Goal: Task Accomplishment & Management: Use online tool/utility

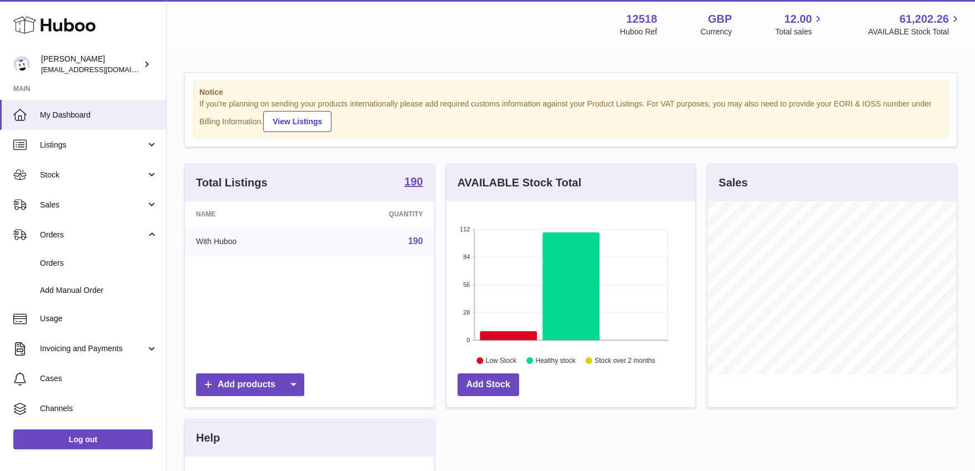
scroll to position [555125, 555049]
click at [68, 207] on span "Sales" at bounding box center [93, 205] width 106 height 11
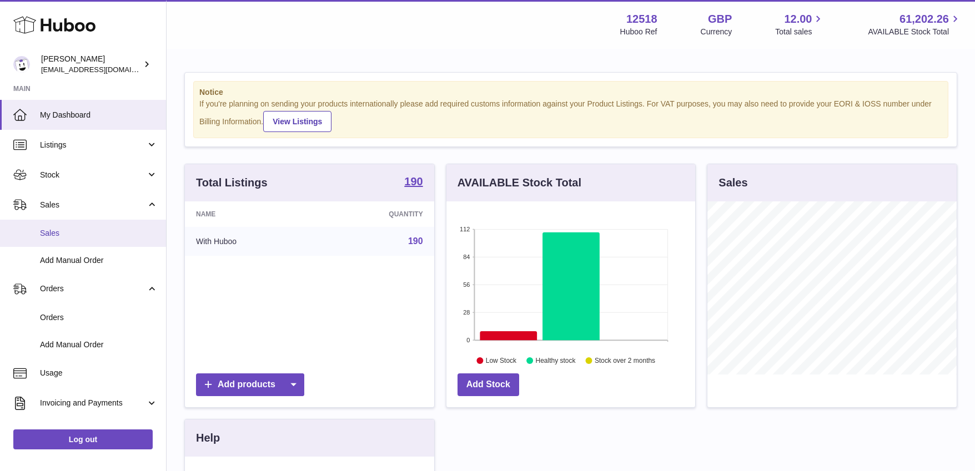
click at [59, 238] on link "Sales" at bounding box center [83, 233] width 166 height 27
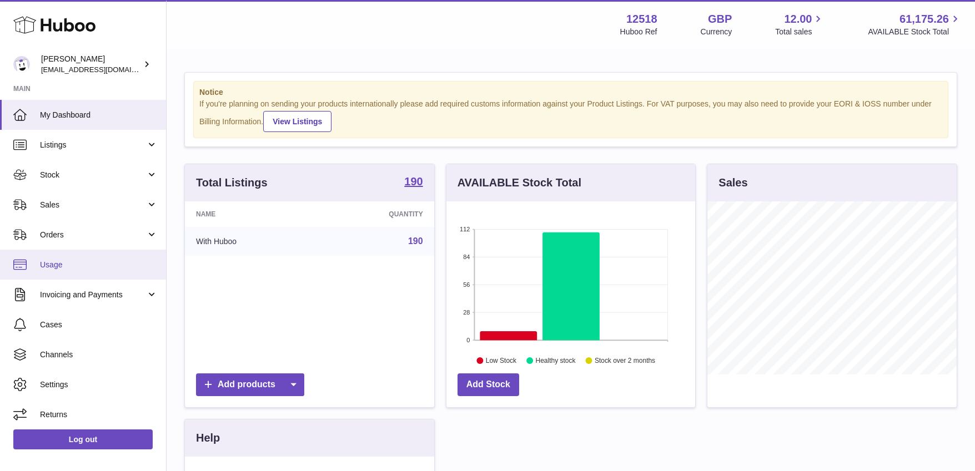
scroll to position [173, 249]
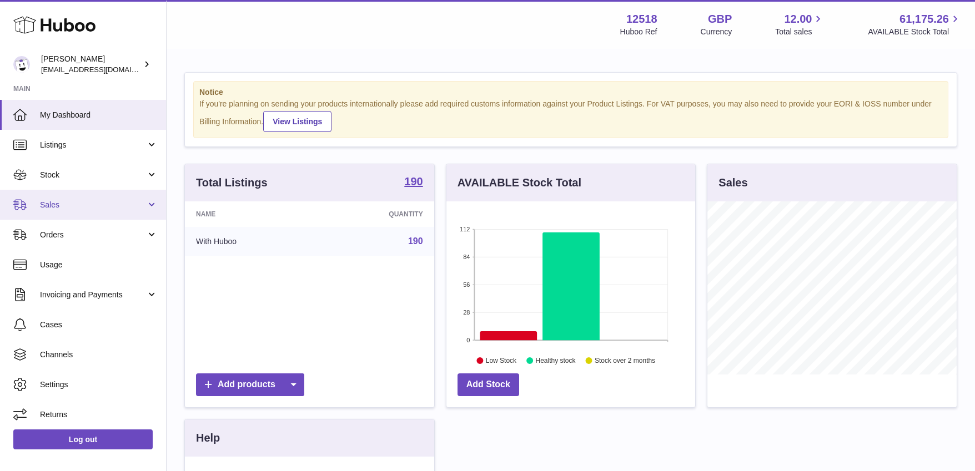
click at [60, 207] on span "Sales" at bounding box center [93, 205] width 106 height 11
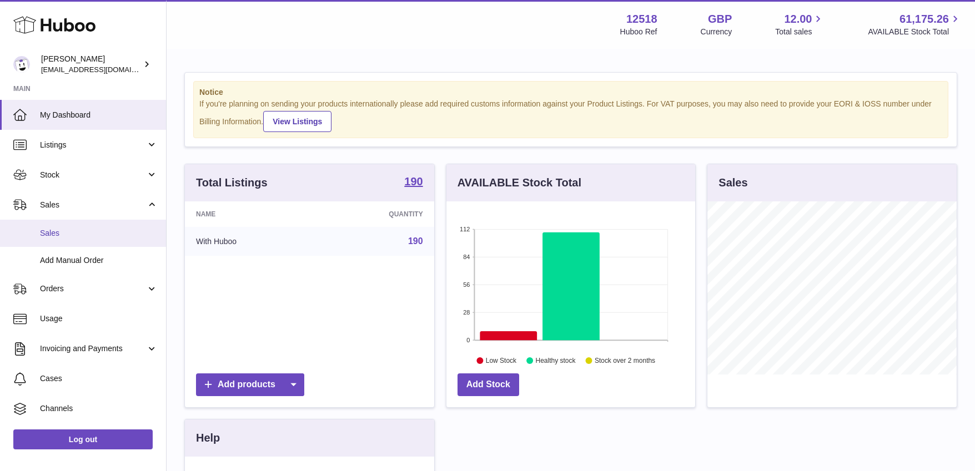
click at [50, 236] on span "Sales" at bounding box center [99, 233] width 118 height 11
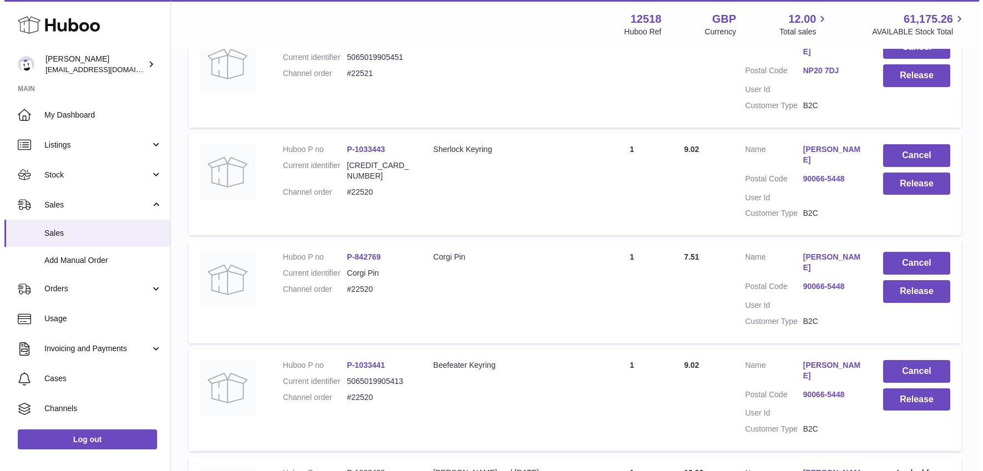
scroll to position [254, 0]
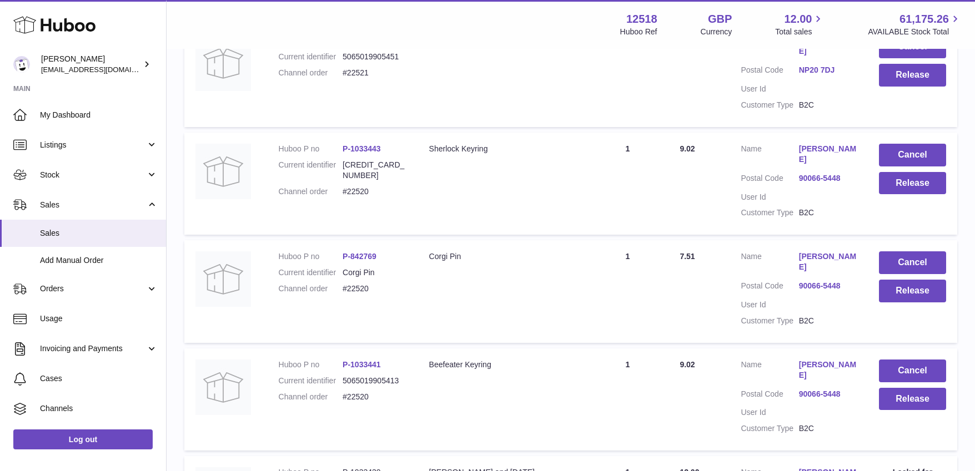
click at [828, 173] on link "90066-5448" at bounding box center [828, 178] width 58 height 11
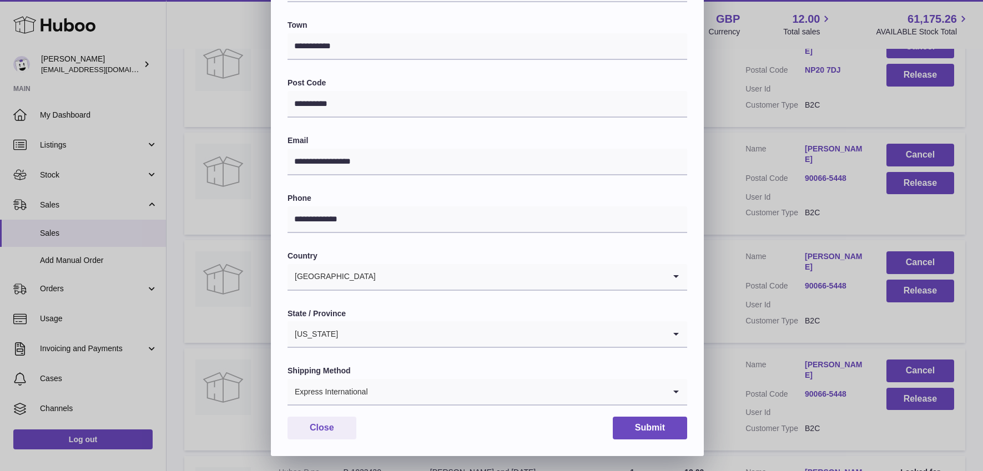
scroll to position [228, 0]
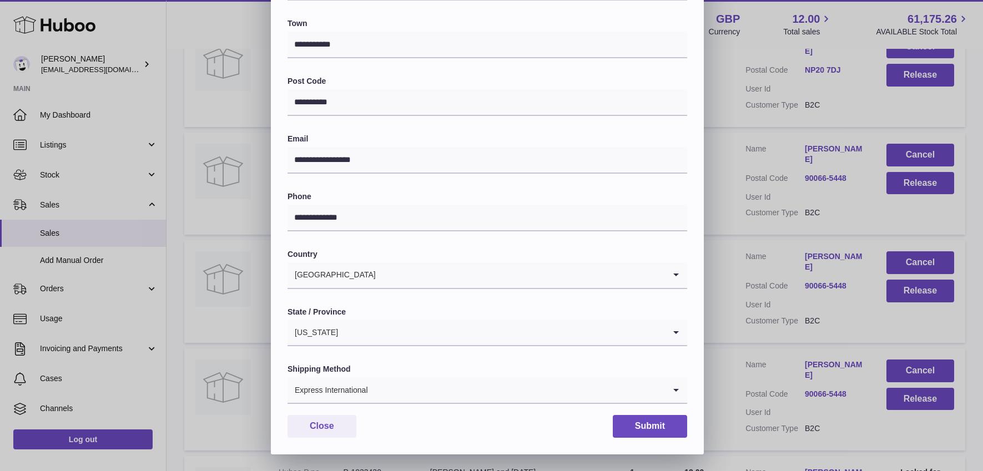
click at [679, 390] on icon "Search for option" at bounding box center [676, 391] width 22 height 26
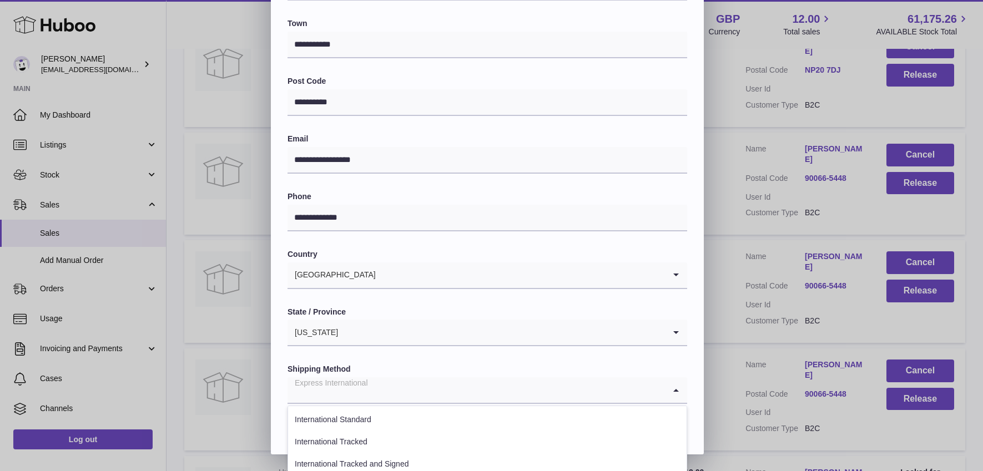
click at [670, 423] on li "International Standard" at bounding box center [487, 420] width 399 height 22
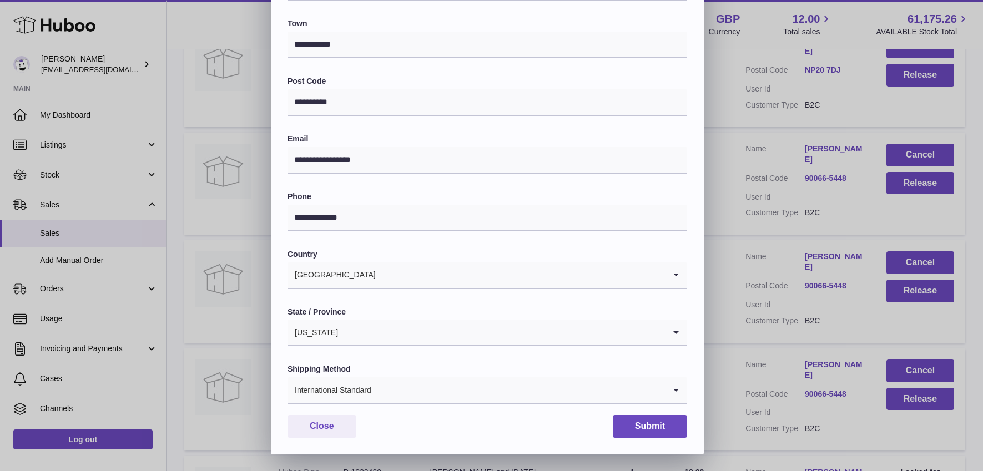
click at [682, 394] on icon "Search for option" at bounding box center [676, 391] width 22 height 26
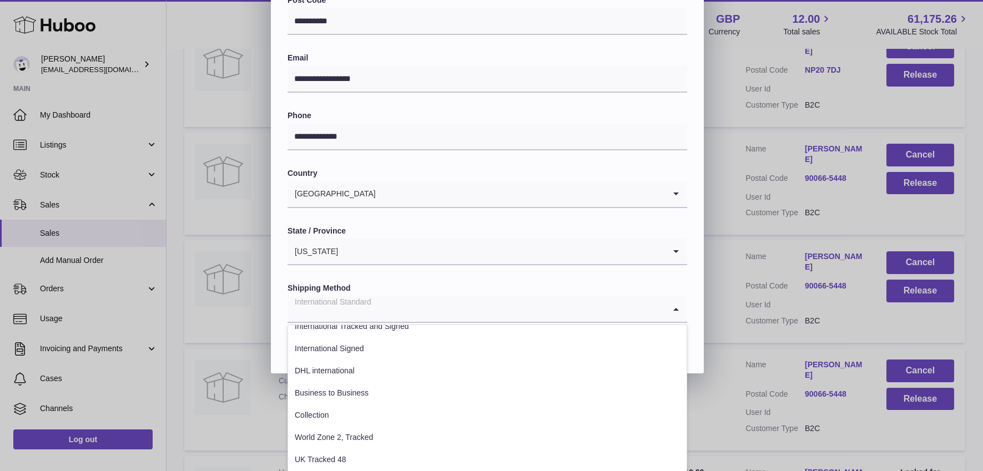
scroll to position [357, 0]
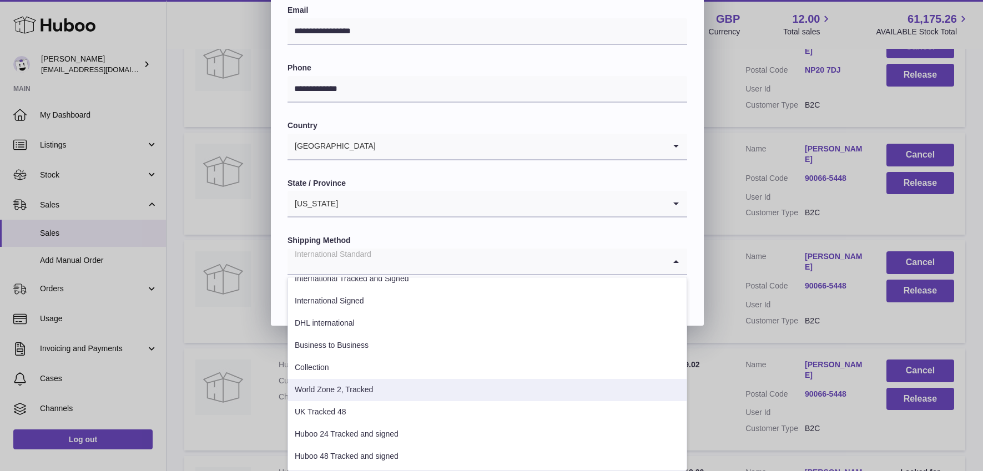
click at [329, 390] on li "World Zone 2, Tracked" at bounding box center [487, 390] width 399 height 22
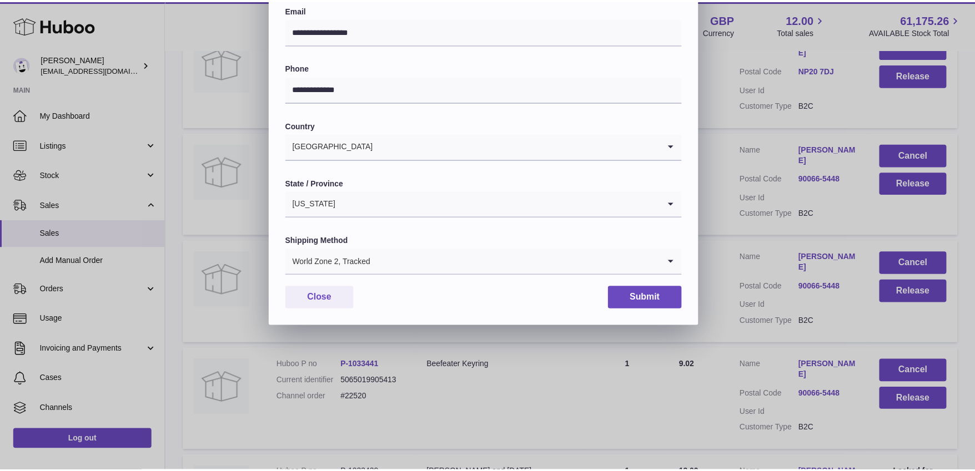
scroll to position [228, 0]
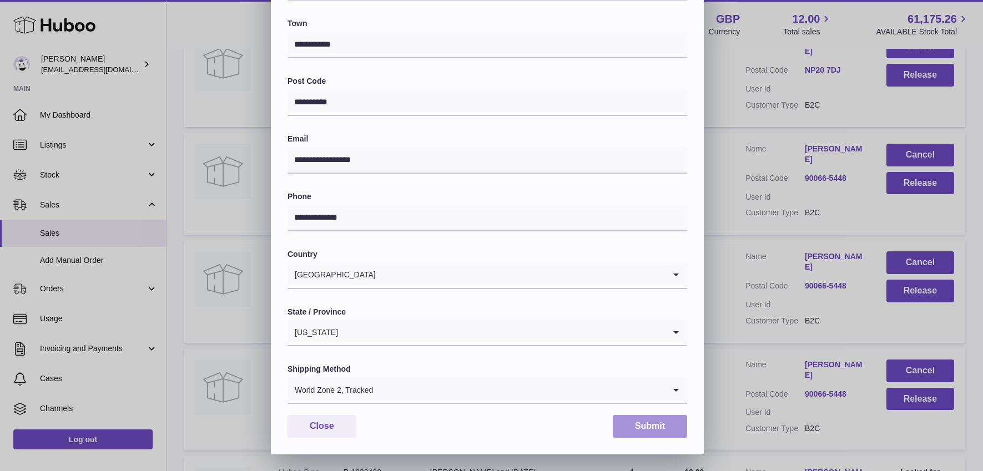
click at [655, 427] on button "Submit" at bounding box center [650, 426] width 74 height 23
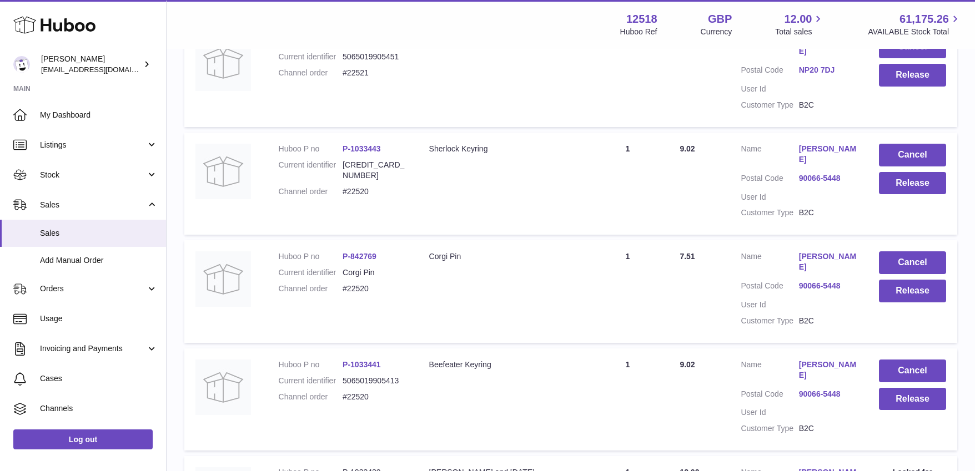
click at [830, 281] on link "90066-5448" at bounding box center [828, 286] width 58 height 11
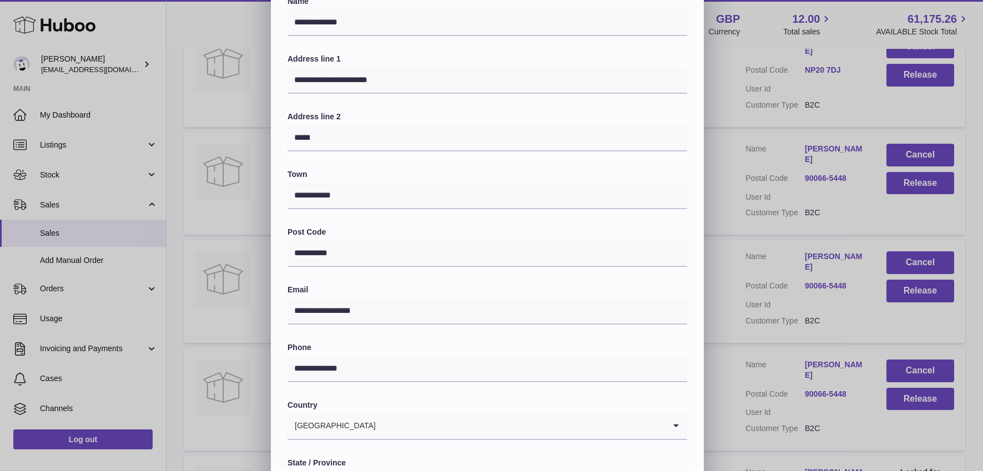
scroll to position [228, 0]
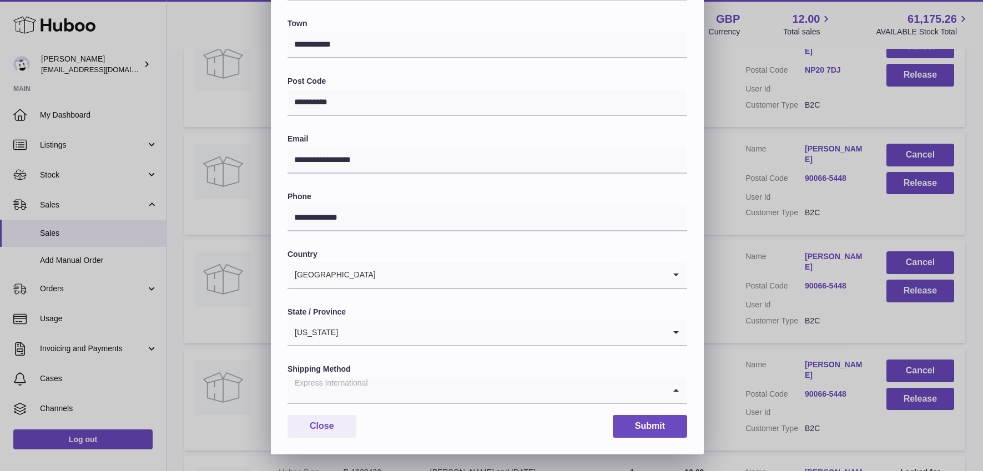
click at [677, 390] on icon "Search for option" at bounding box center [676, 391] width 22 height 26
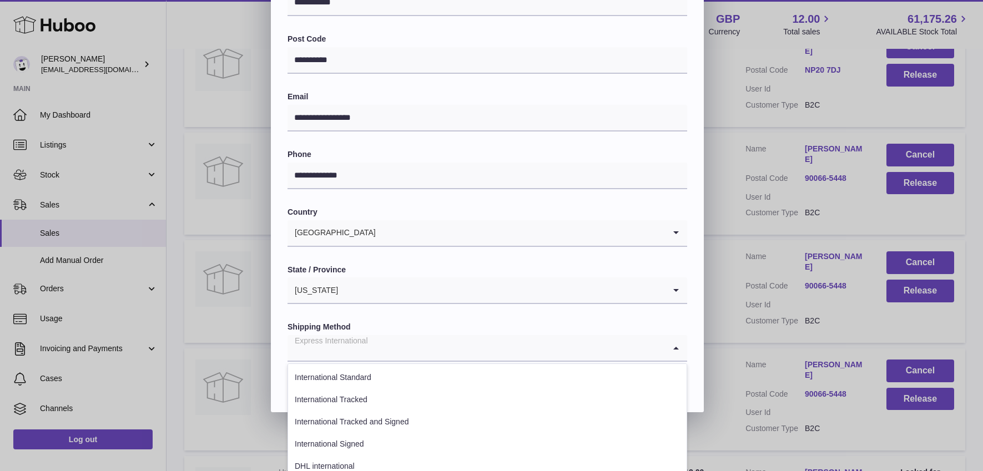
scroll to position [357, 0]
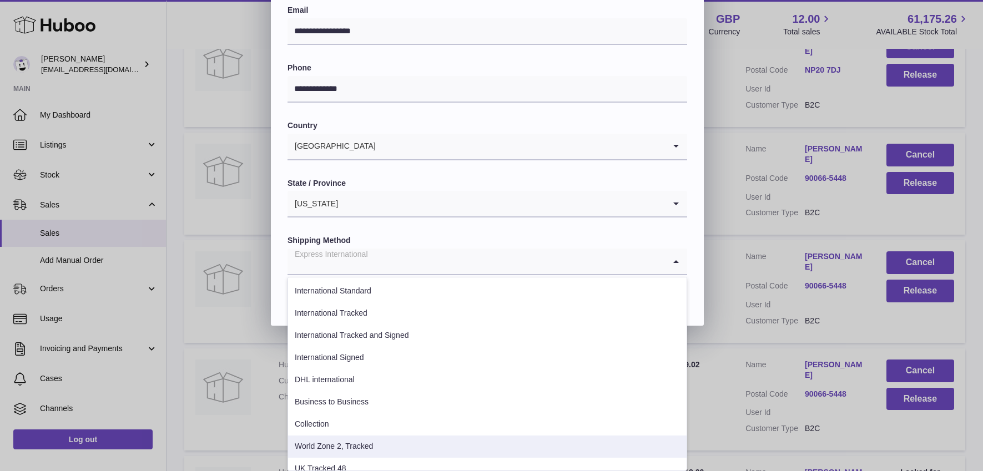
click at [429, 450] on li "World Zone 2, Tracked" at bounding box center [487, 447] width 399 height 22
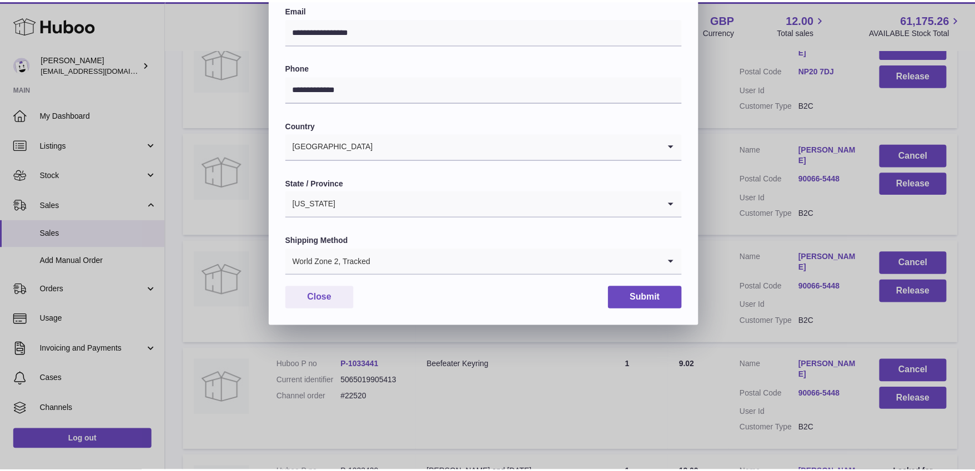
scroll to position [228, 0]
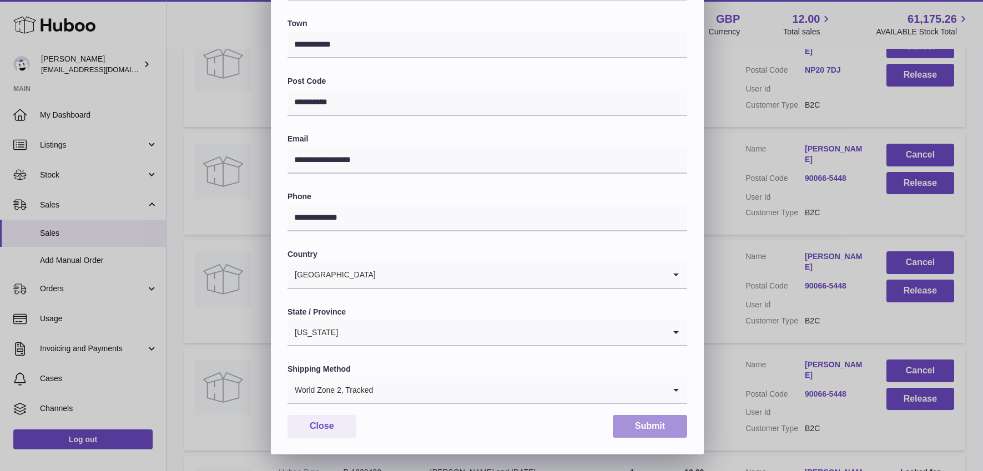
click at [648, 428] on button "Submit" at bounding box center [650, 426] width 74 height 23
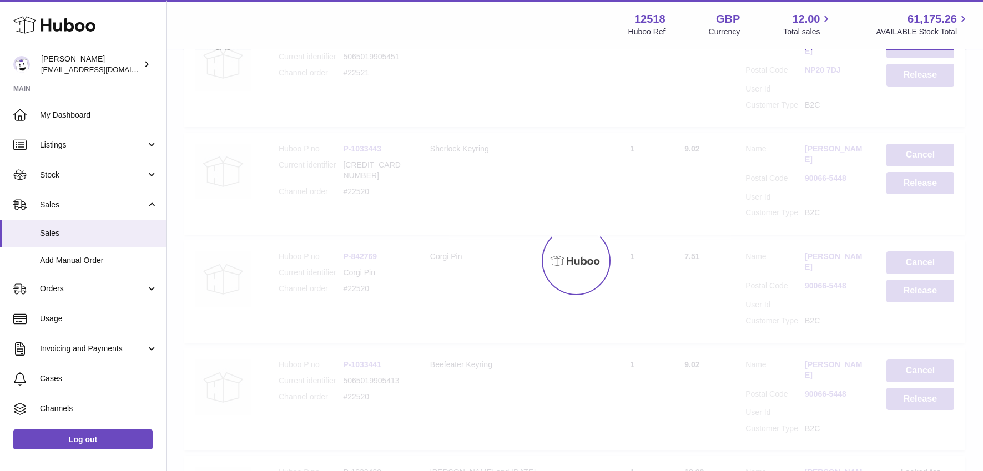
scroll to position [0, 0]
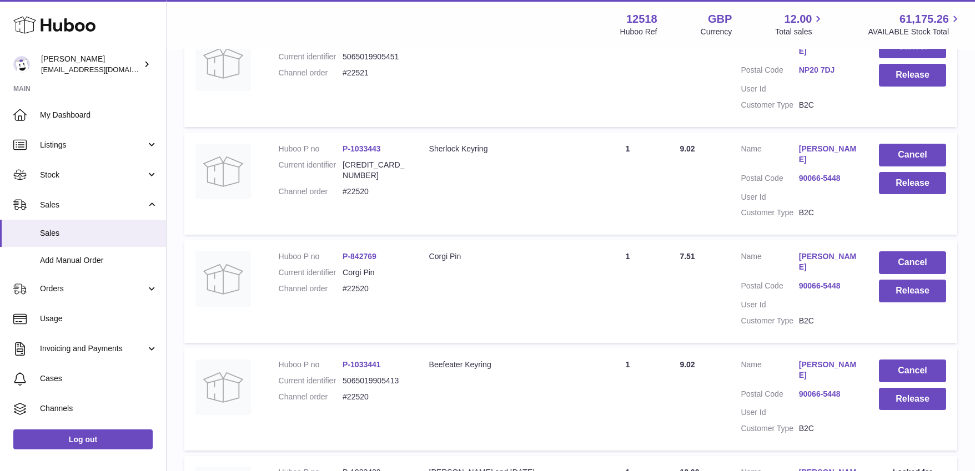
click at [831, 389] on link "90066-5448" at bounding box center [828, 394] width 58 height 11
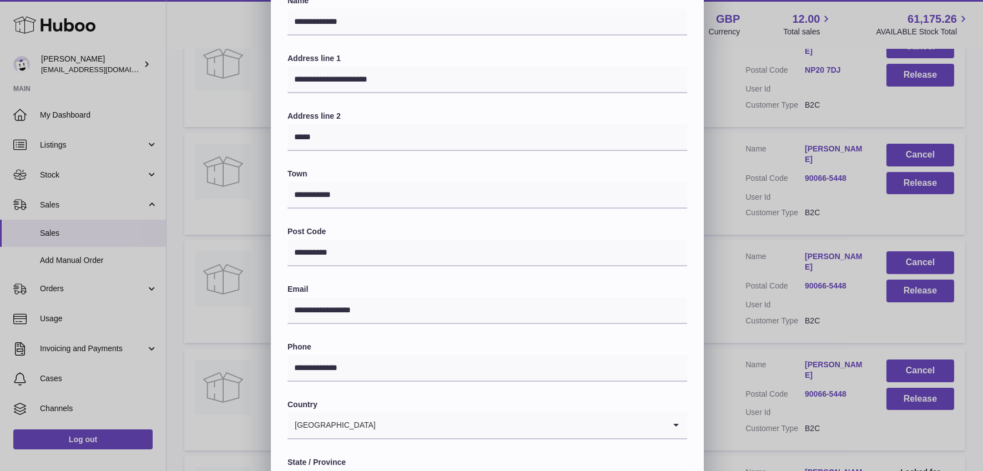
scroll to position [228, 0]
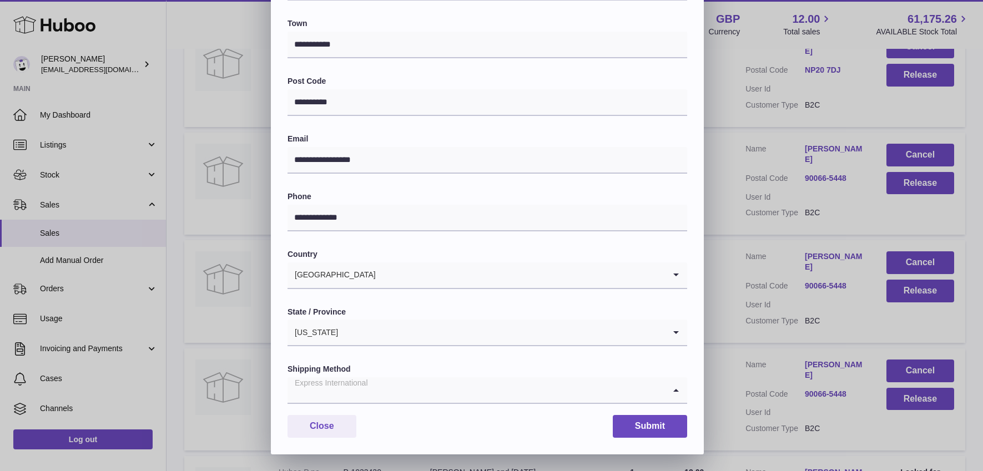
click at [676, 389] on icon "Search for option" at bounding box center [676, 391] width 22 height 26
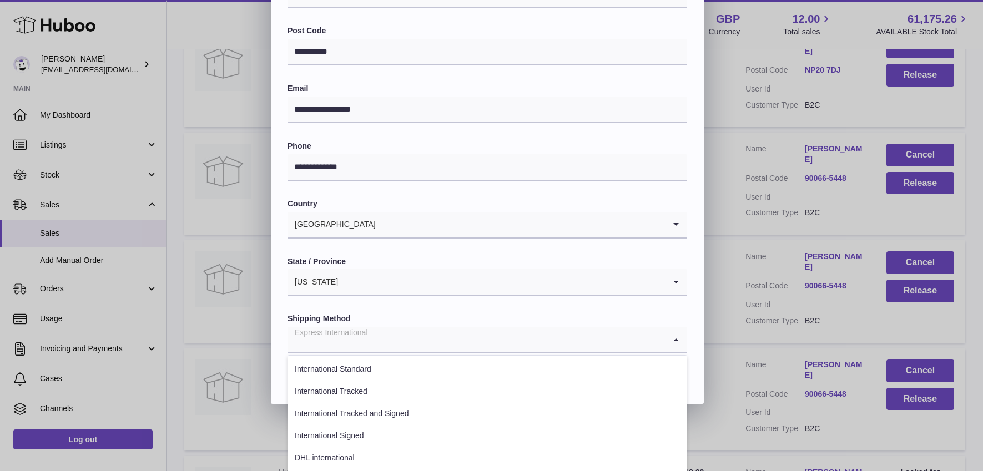
scroll to position [357, 0]
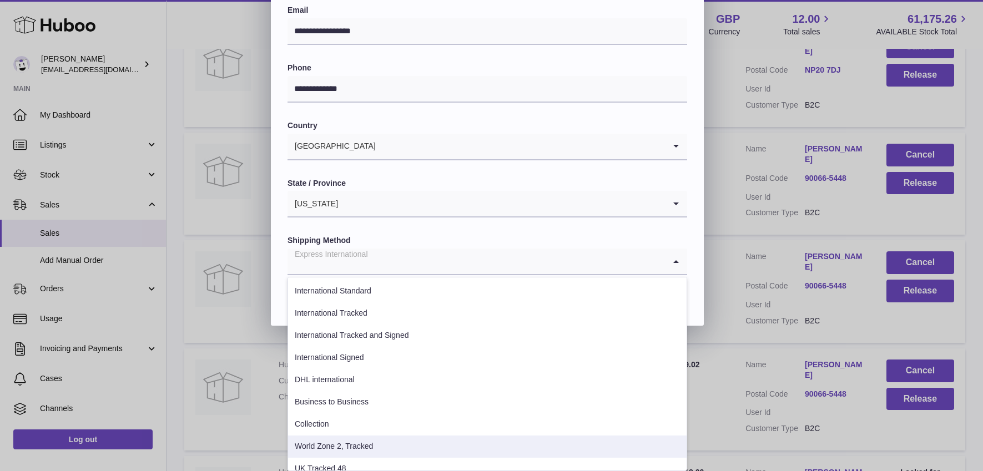
click at [526, 452] on li "World Zone 2, Tracked" at bounding box center [487, 447] width 399 height 22
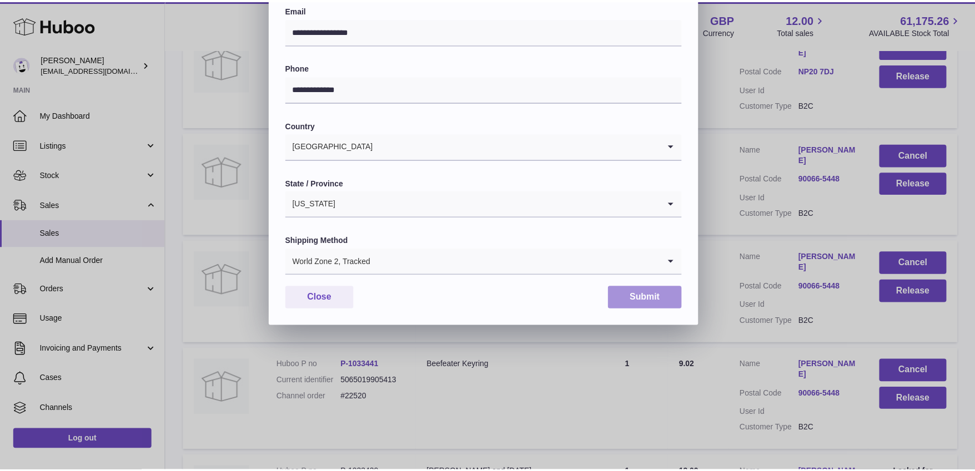
scroll to position [228, 0]
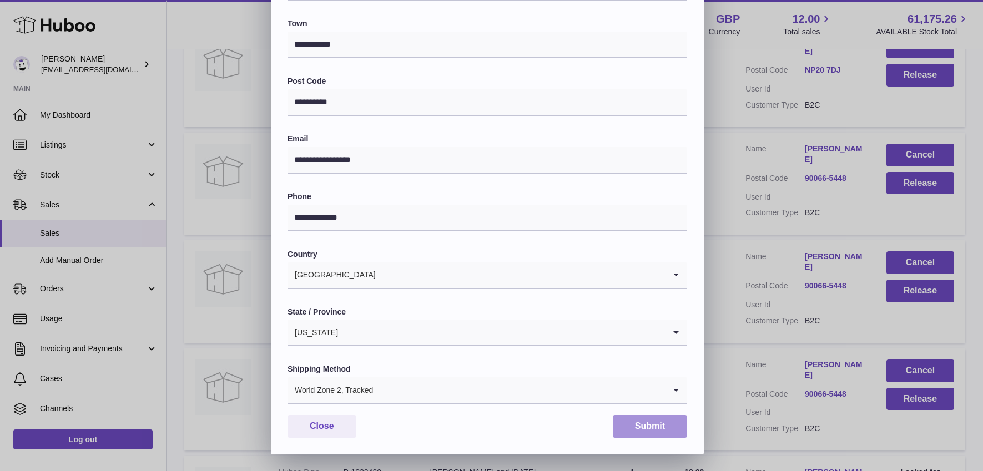
click at [661, 426] on button "Submit" at bounding box center [650, 426] width 74 height 23
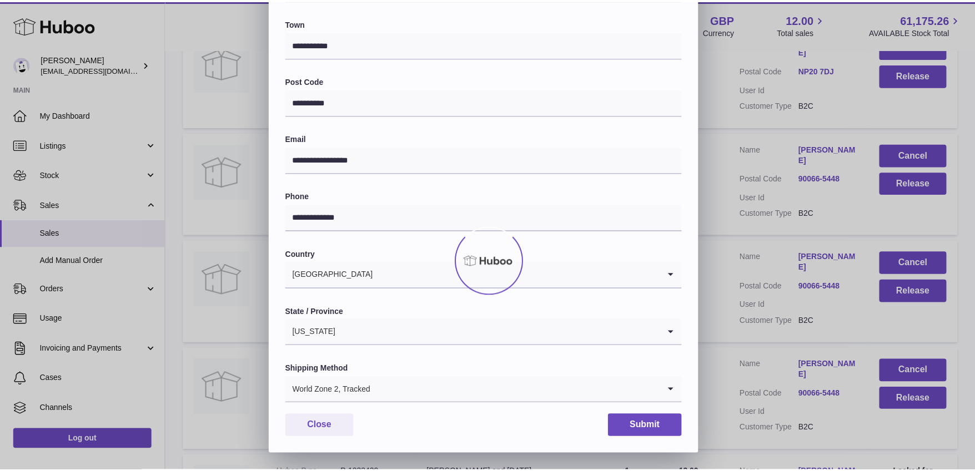
scroll to position [0, 0]
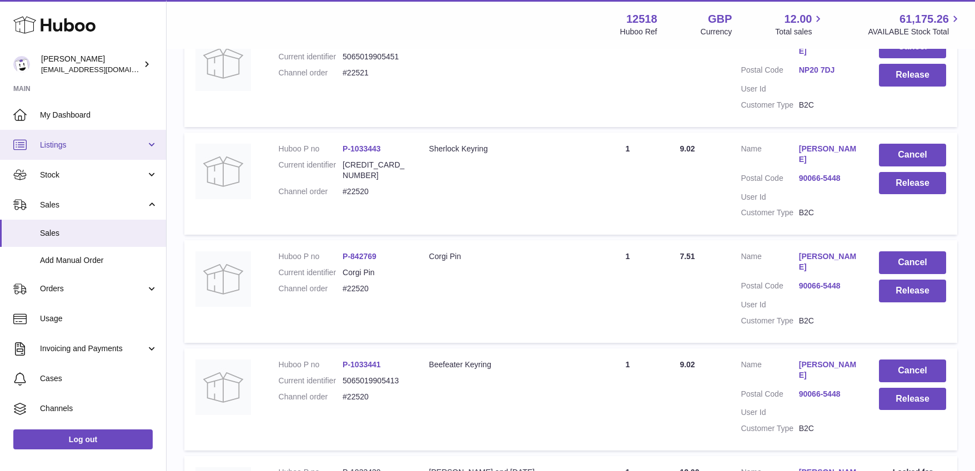
click at [74, 142] on span "Listings" at bounding box center [93, 145] width 106 height 11
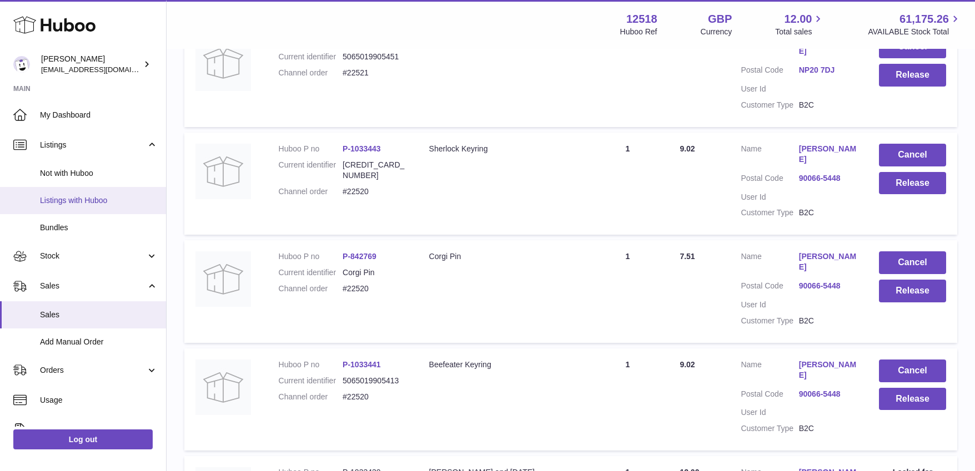
click at [67, 199] on span "Listings with Huboo" at bounding box center [99, 200] width 118 height 11
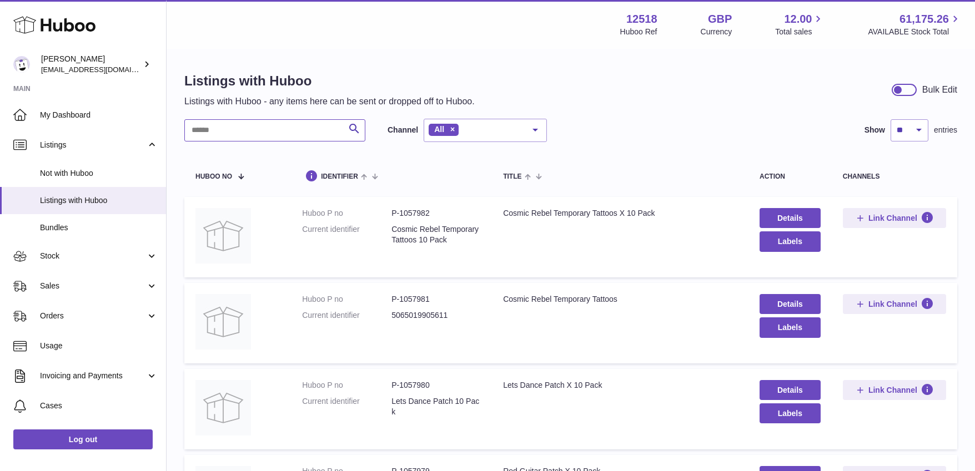
click at [284, 132] on input "text" at bounding box center [274, 130] width 181 height 22
type input "********"
click at [788, 389] on link "Details" at bounding box center [790, 390] width 61 height 20
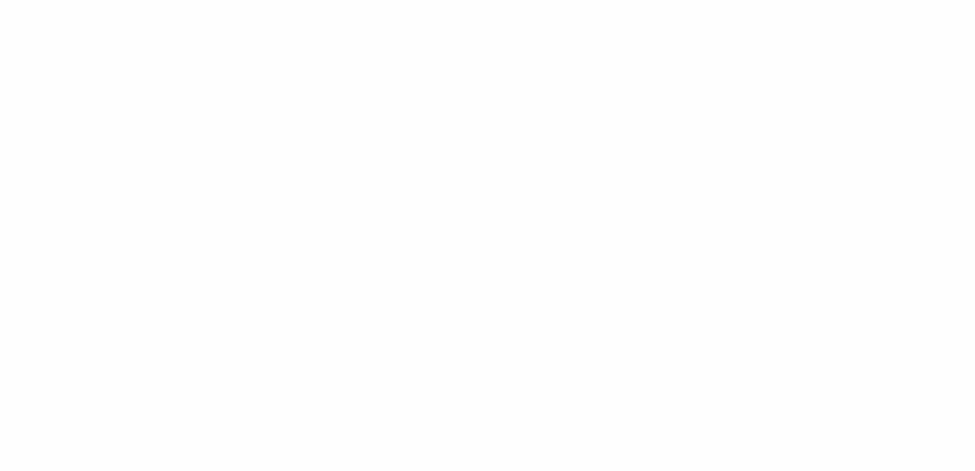
select select "**"
select select "****"
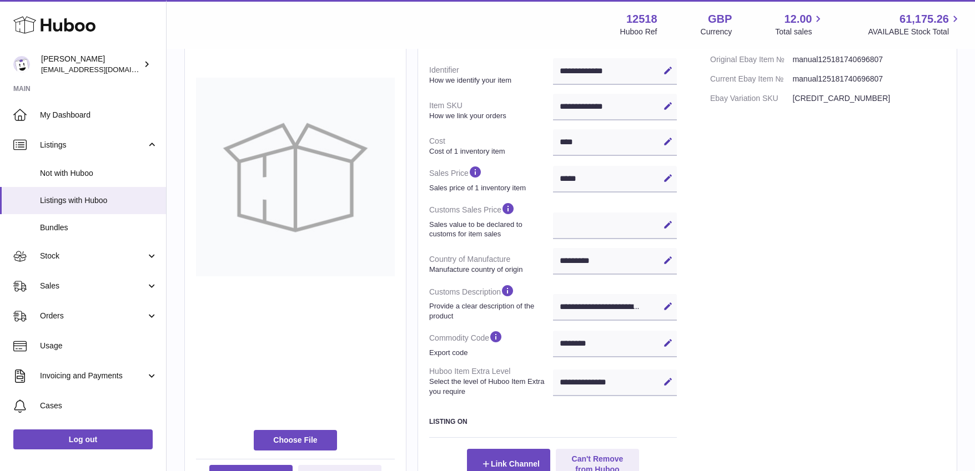
scroll to position [204, 0]
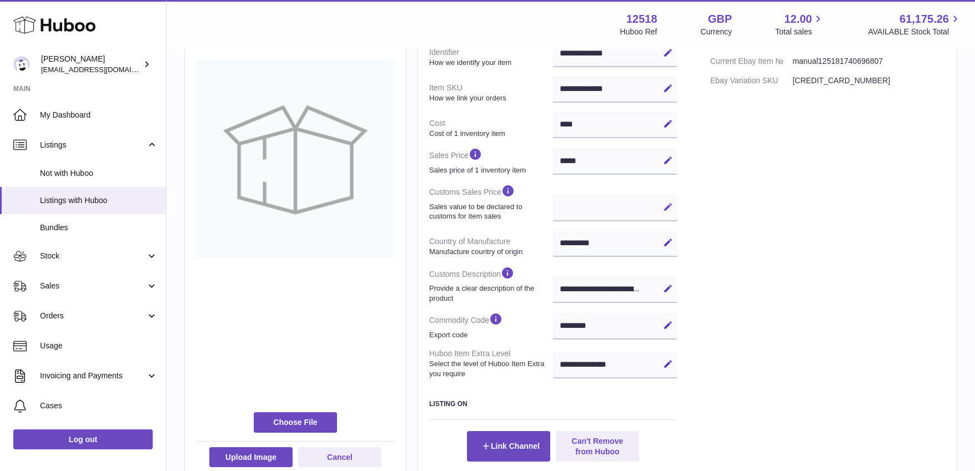
click at [670, 208] on icon at bounding box center [668, 207] width 10 height 10
click at [614, 209] on input "text" at bounding box center [615, 208] width 124 height 27
type input "*"
select select
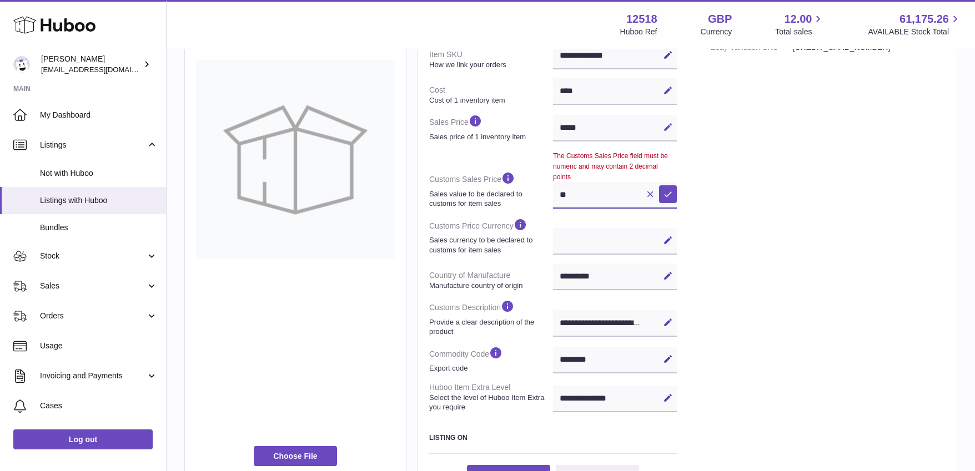
type input "*"
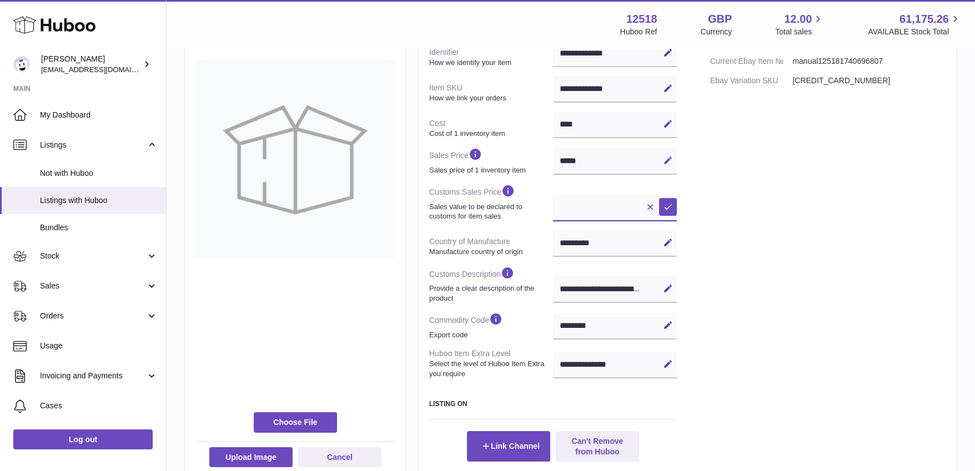
type input "*"
select select
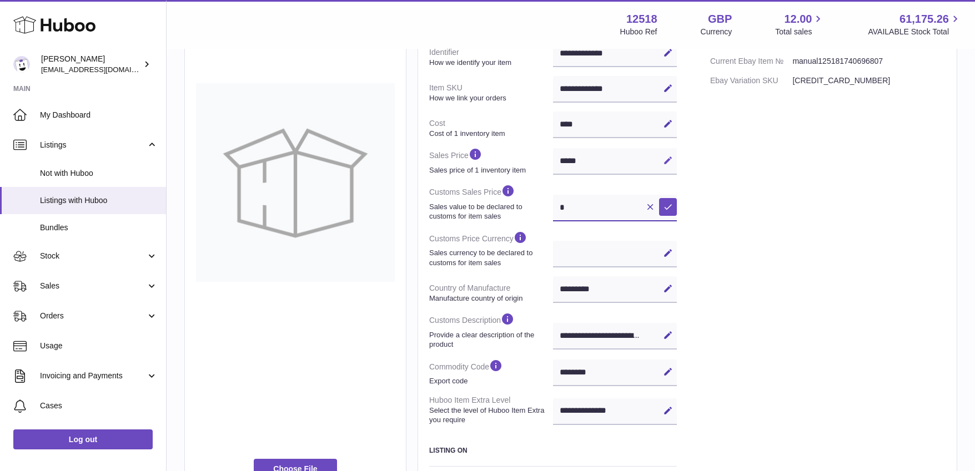
scroll to position [227, 0]
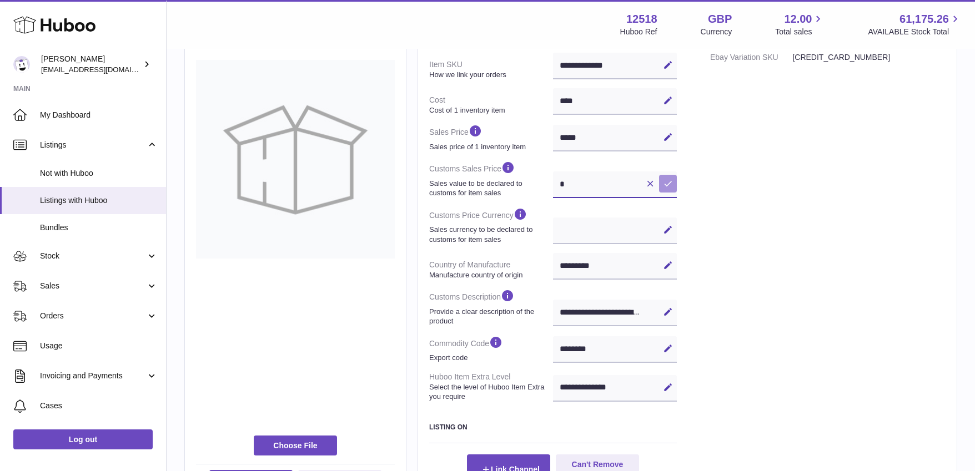
type input "*"
click at [670, 183] on icon at bounding box center [668, 184] width 10 height 10
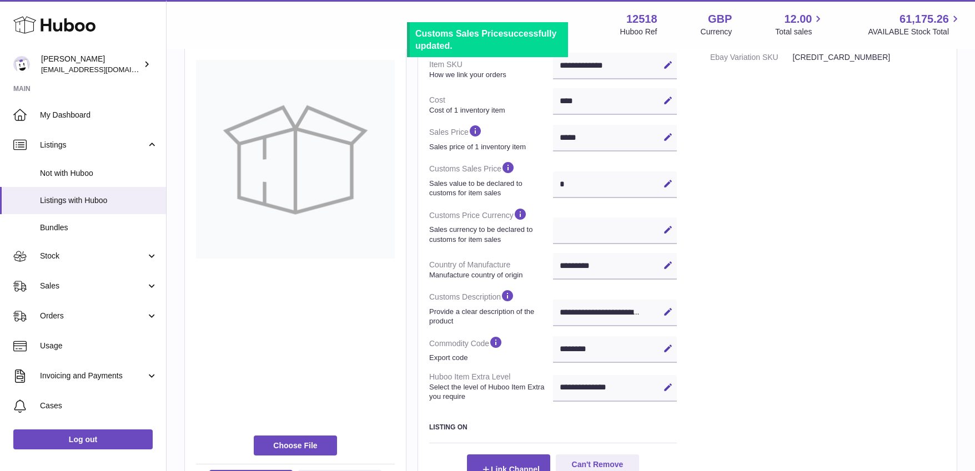
click at [627, 231] on div "*** *** Edit Cancel Save" at bounding box center [615, 231] width 124 height 27
click at [666, 230] on icon at bounding box center [668, 230] width 10 height 10
click at [614, 230] on select "*** ***" at bounding box center [615, 231] width 124 height 27
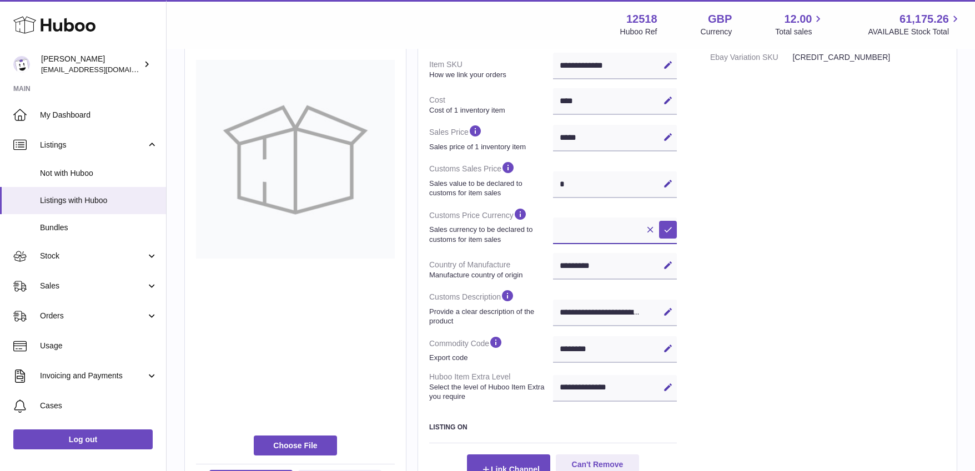
select select "***"
click at [553, 218] on select "*** ***" at bounding box center [615, 231] width 124 height 27
click at [590, 188] on div "* Edit Cancel Save" at bounding box center [615, 185] width 124 height 27
click at [662, 182] on button "Edit" at bounding box center [668, 184] width 18 height 18
type input "***"
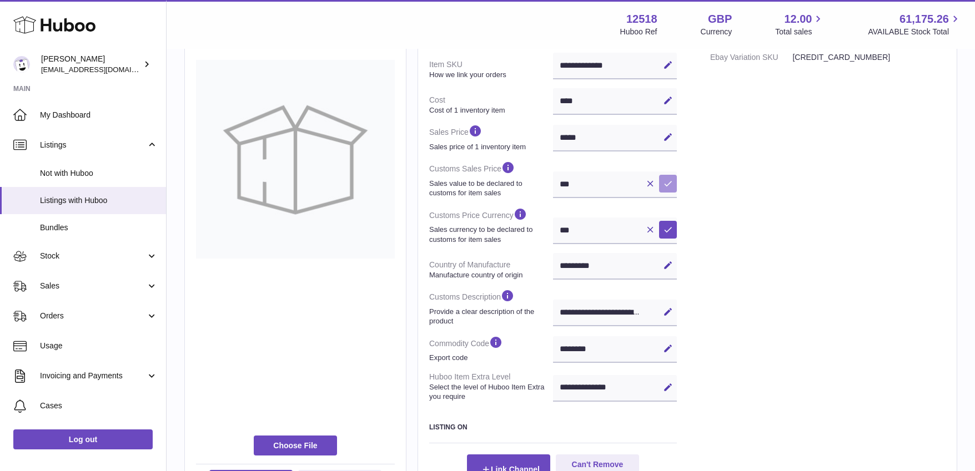
click at [671, 187] on icon at bounding box center [668, 184] width 10 height 10
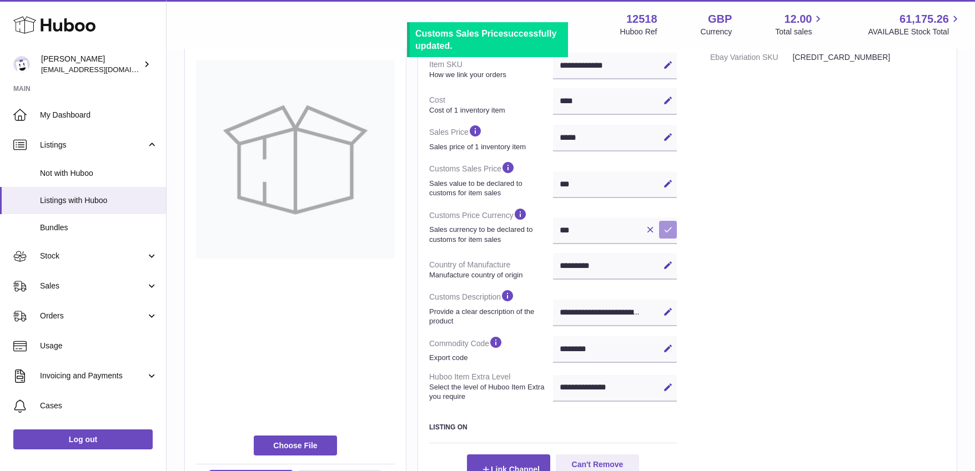
drag, startPoint x: 668, startPoint y: 230, endPoint x: 669, endPoint y: 236, distance: 6.1
click at [668, 230] on icon at bounding box center [668, 230] width 10 height 10
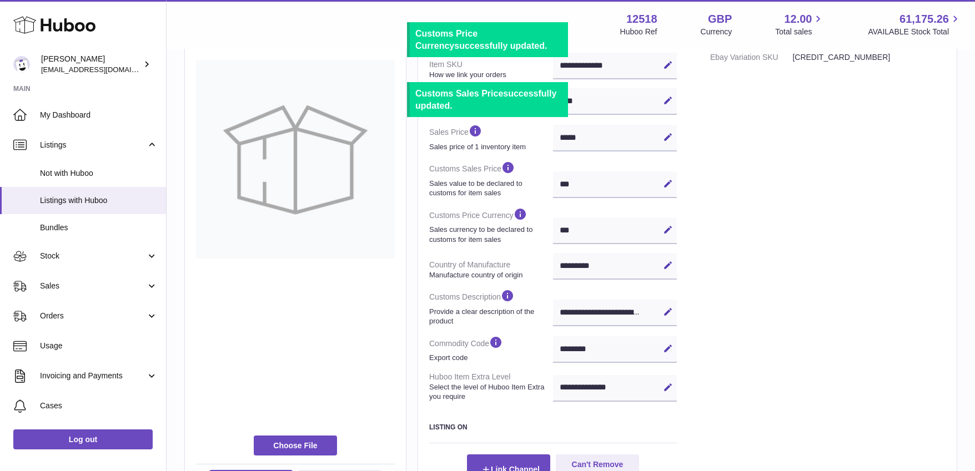
click at [716, 254] on div "Specification Packed no Weight (g) 60 Size Small Packet Additional Original Eba…" at bounding box center [827, 201] width 235 height 568
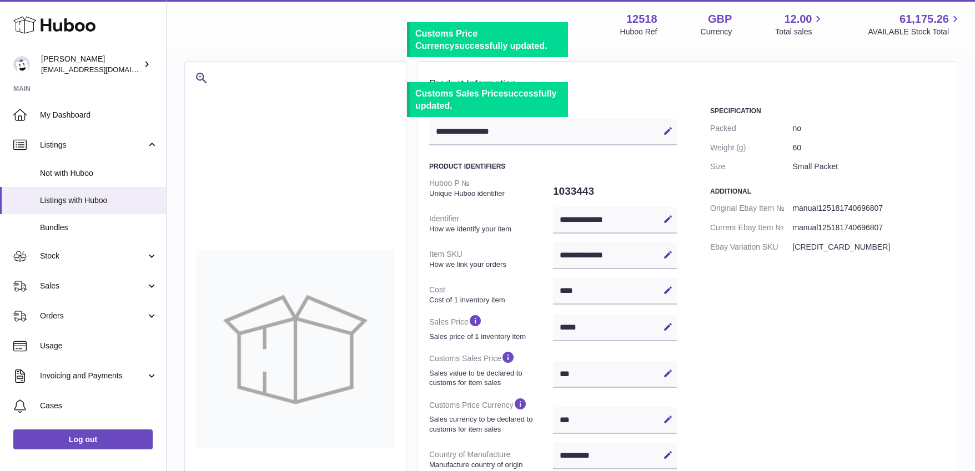
scroll to position [0, 0]
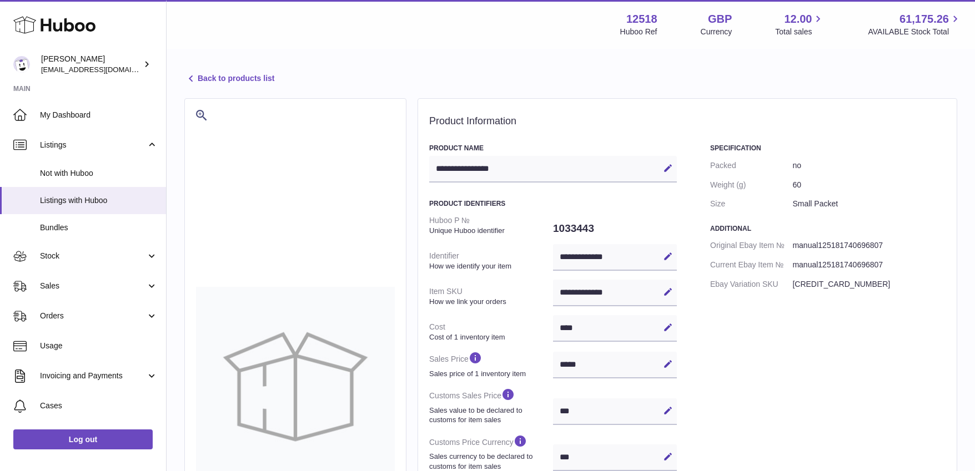
drag, startPoint x: 230, startPoint y: 77, endPoint x: 234, endPoint y: 86, distance: 10.0
click at [230, 77] on link "Back to products list" at bounding box center [229, 78] width 90 height 13
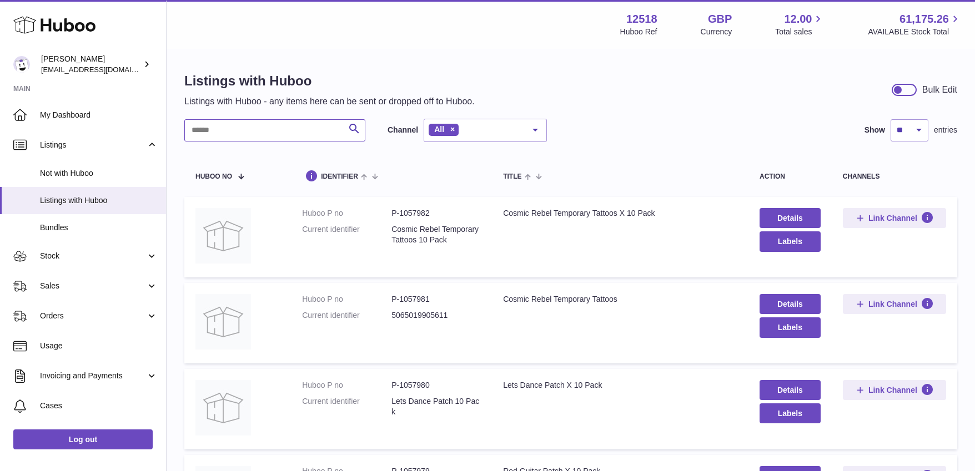
drag, startPoint x: 210, startPoint y: 132, endPoint x: 183, endPoint y: 122, distance: 29.3
type input "****"
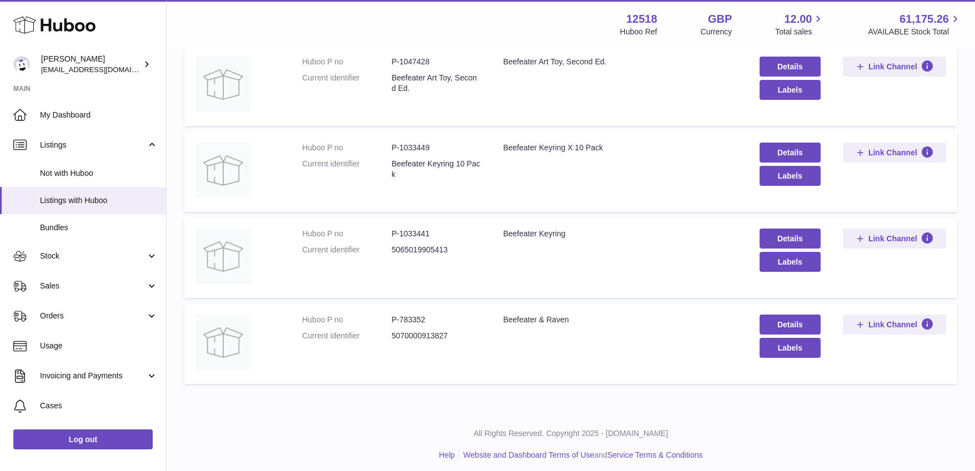
scroll to position [330, 0]
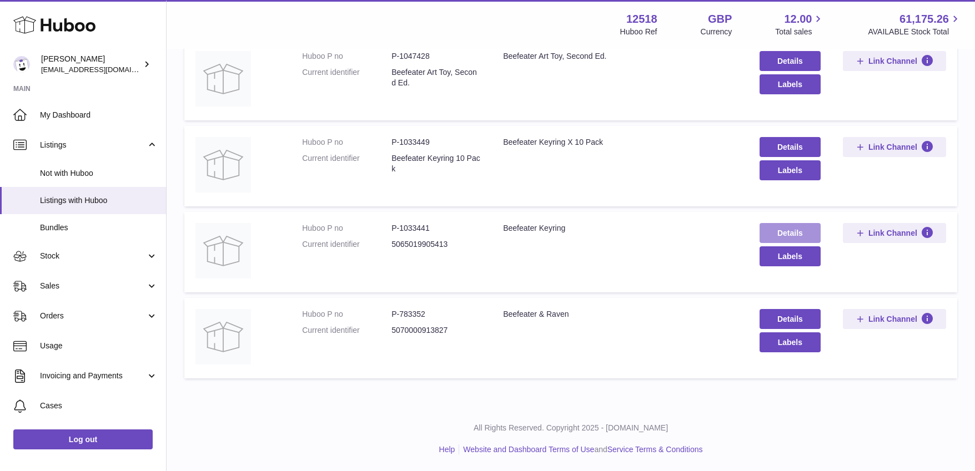
click at [798, 231] on link "Details" at bounding box center [790, 233] width 61 height 20
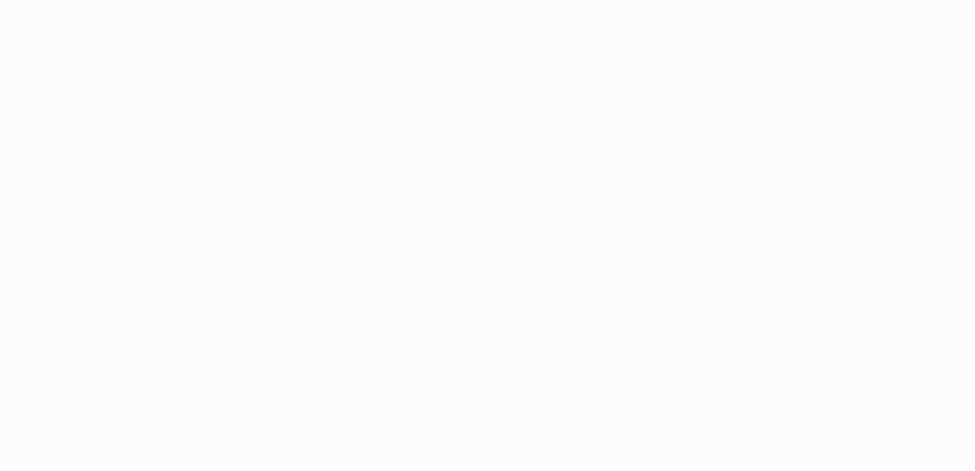
select select "**"
select select "****"
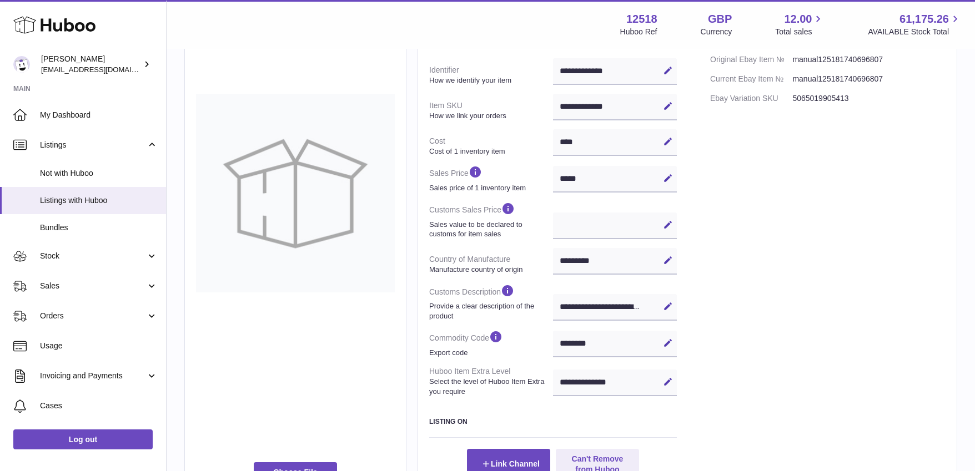
scroll to position [189, 0]
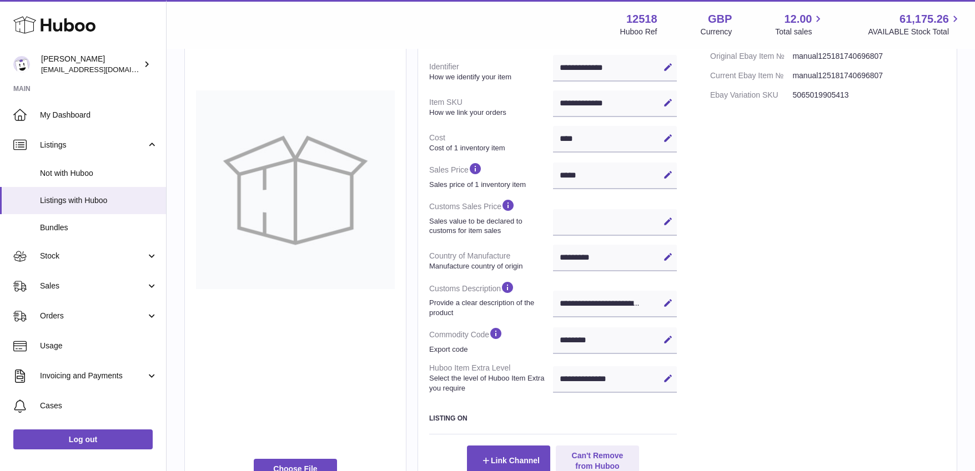
drag, startPoint x: 669, startPoint y: 220, endPoint x: 667, endPoint y: 227, distance: 7.4
click at [669, 220] on icon at bounding box center [668, 222] width 10 height 10
type input "*"
select select
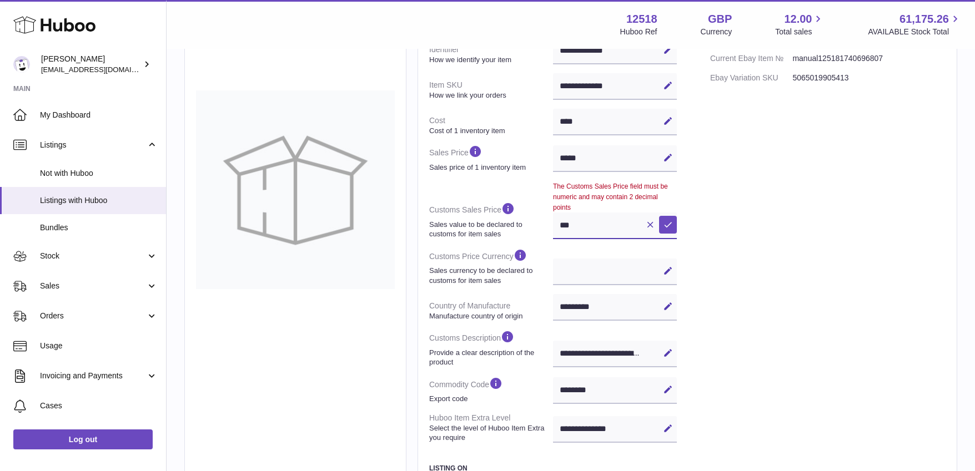
scroll to position [197, 0]
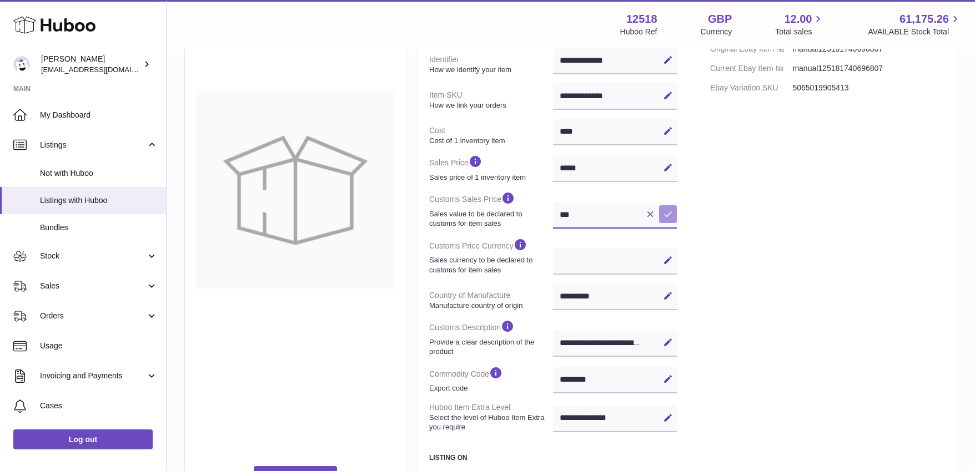
type input "***"
drag, startPoint x: 667, startPoint y: 216, endPoint x: 670, endPoint y: 235, distance: 19.2
click at [667, 217] on icon at bounding box center [668, 214] width 10 height 10
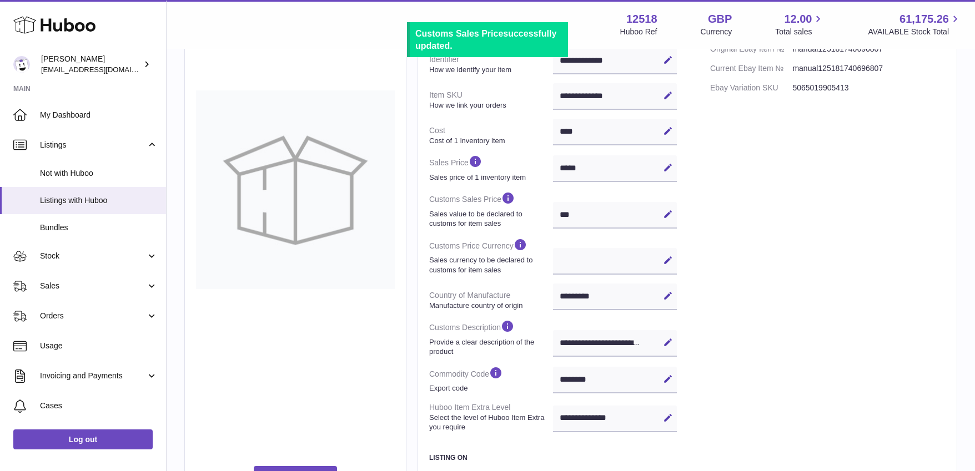
click at [668, 264] on icon at bounding box center [668, 260] width 10 height 10
click at [624, 262] on select "*** ***" at bounding box center [615, 261] width 124 height 27
select select "***"
click at [553, 248] on select "*** ***" at bounding box center [615, 261] width 124 height 27
click at [670, 263] on icon at bounding box center [668, 260] width 10 height 10
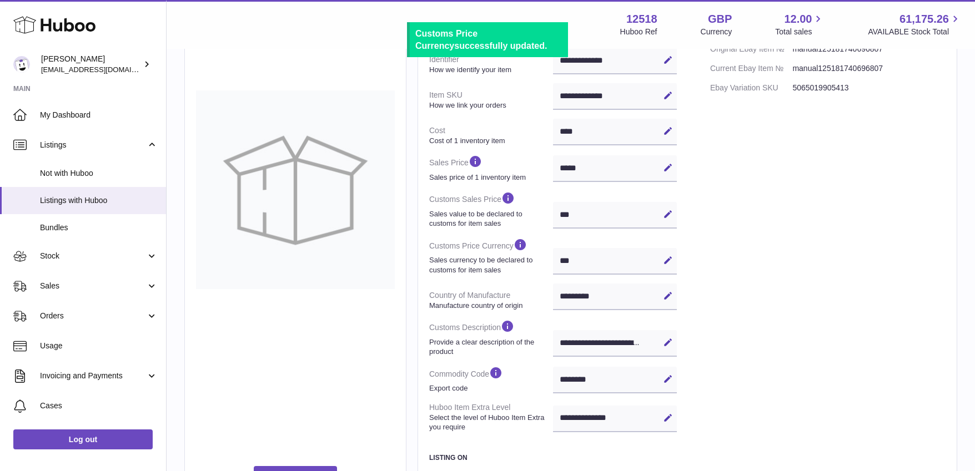
click at [707, 280] on div "**********" at bounding box center [687, 231] width 516 height 568
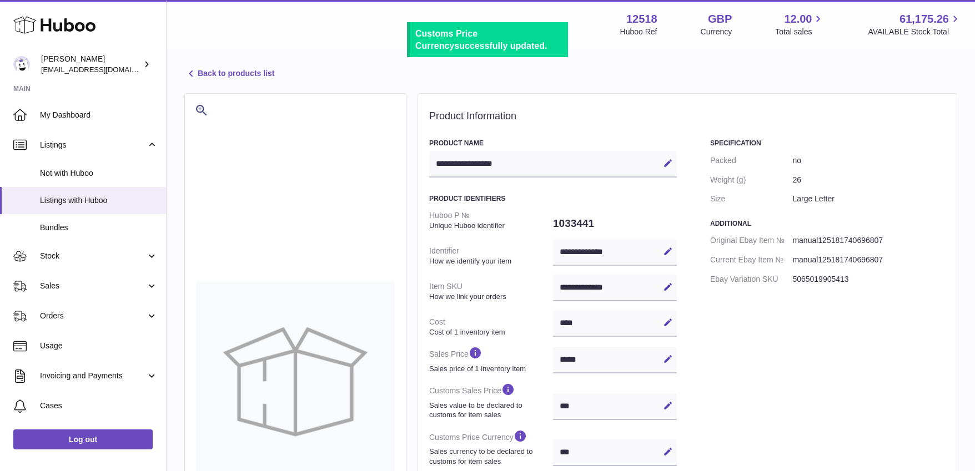
scroll to position [4, 0]
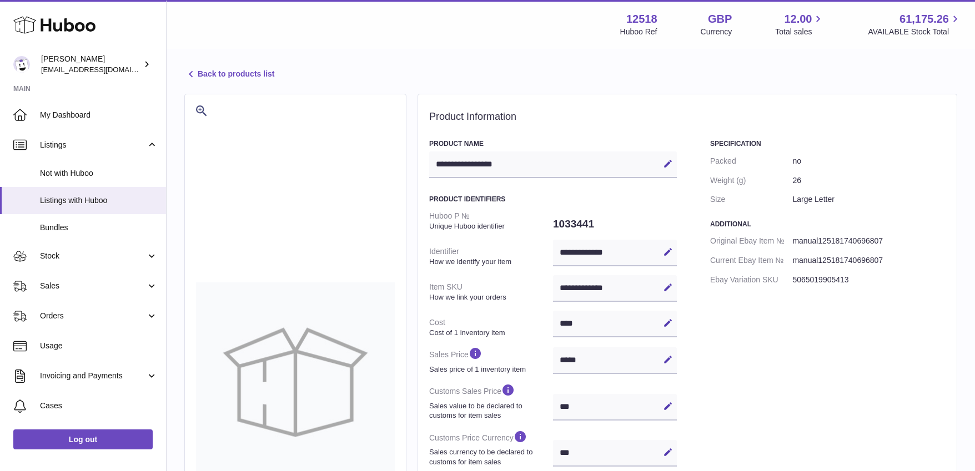
click at [232, 73] on link "Back to products list" at bounding box center [229, 74] width 90 height 13
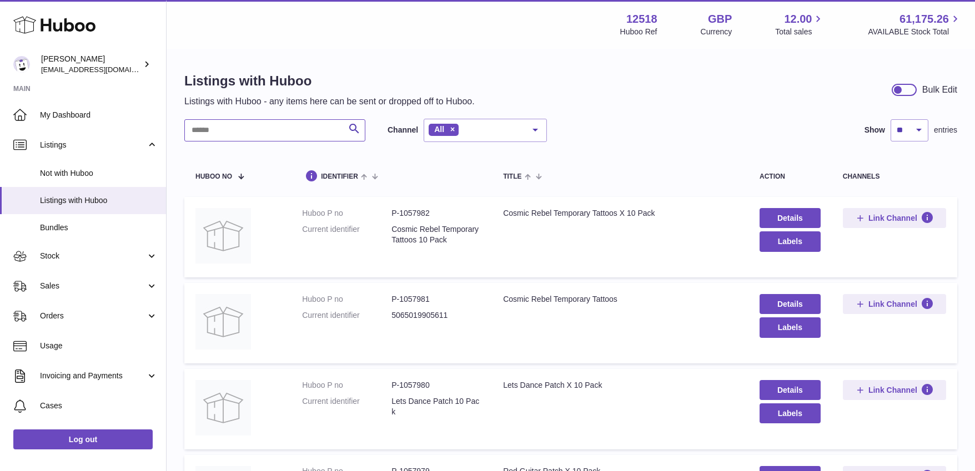
click at [253, 122] on input "text" at bounding box center [274, 130] width 181 height 22
type input "*****"
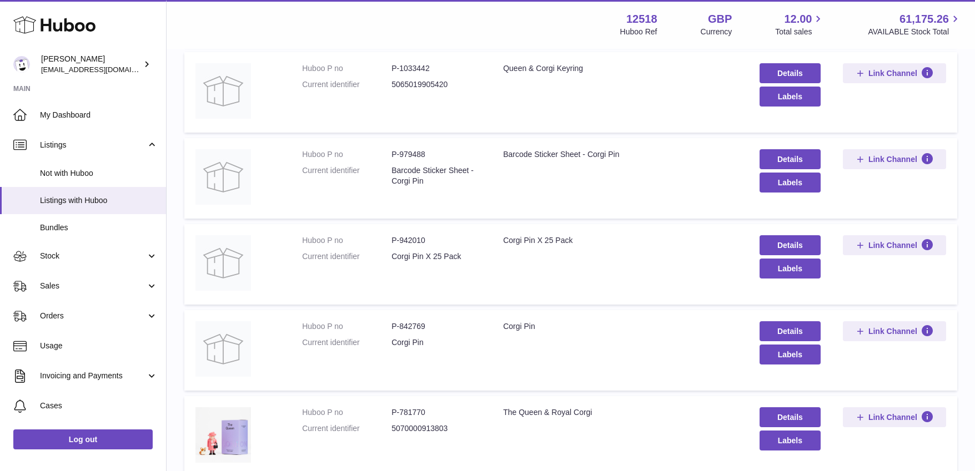
scroll to position [334, 0]
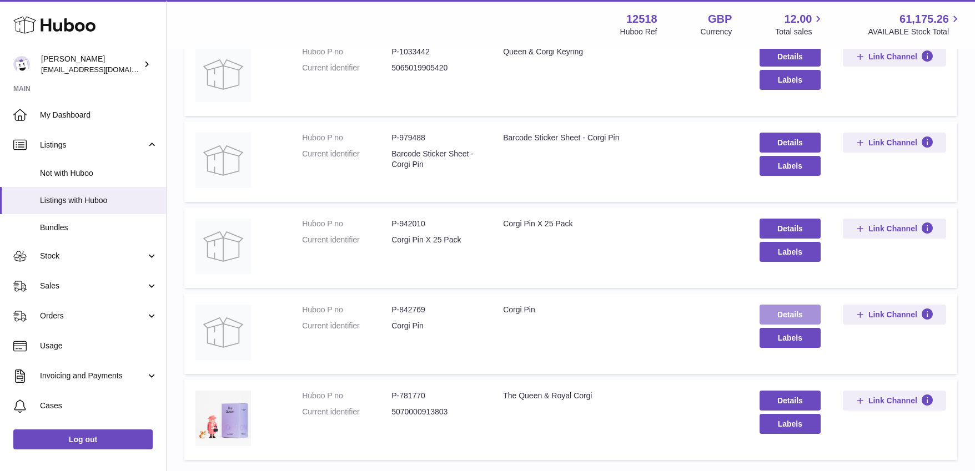
click at [801, 310] on link "Details" at bounding box center [790, 315] width 61 height 20
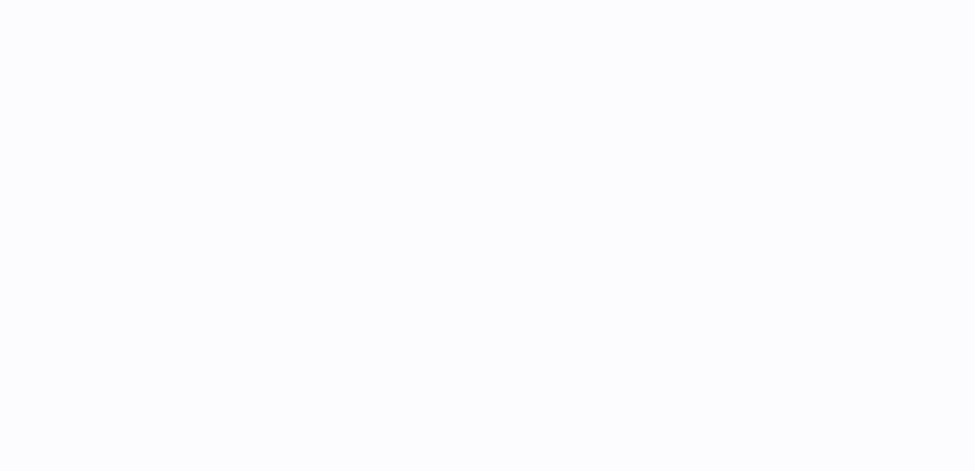
select select "**"
select select "****"
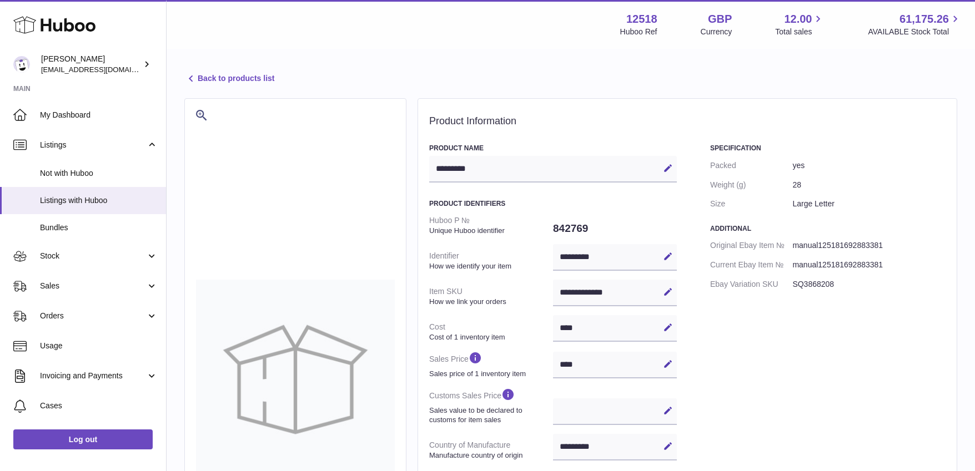
click at [666, 410] on icon at bounding box center [668, 411] width 10 height 10
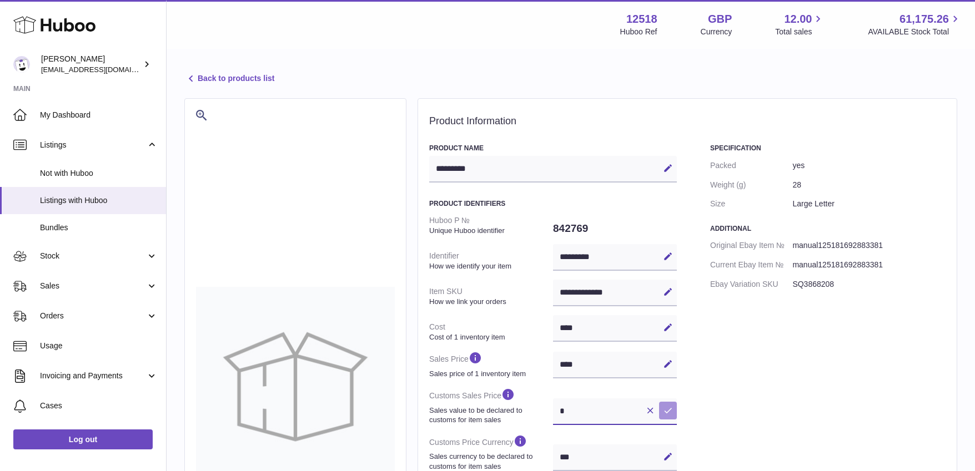
type input "*"
click at [672, 411] on icon at bounding box center [668, 411] width 10 height 10
click at [226, 68] on div "**********" at bounding box center [571, 400] width 809 height 701
click at [223, 76] on link "Back to products list" at bounding box center [229, 78] width 90 height 13
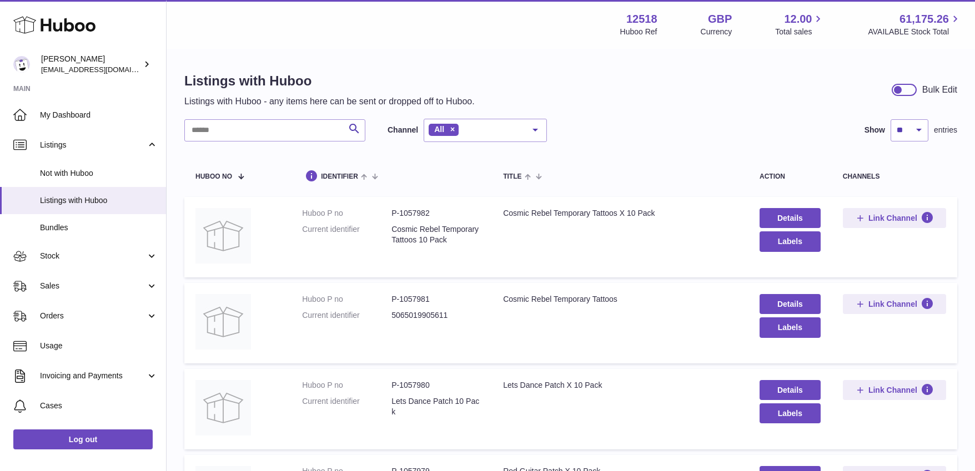
click at [735, 119] on div "Search Channel All All eBay Amazon Shopify Woocommerce Etsy No elements found. …" at bounding box center [570, 130] width 773 height 23
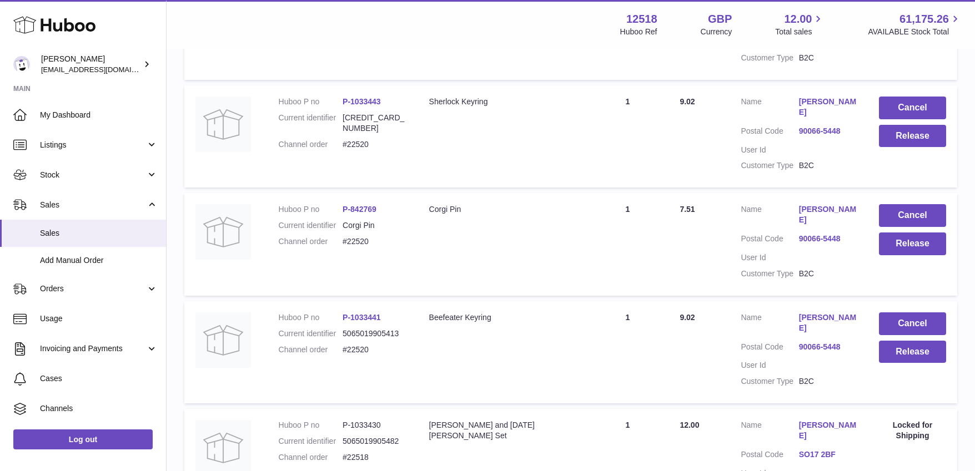
scroll to position [295, 0]
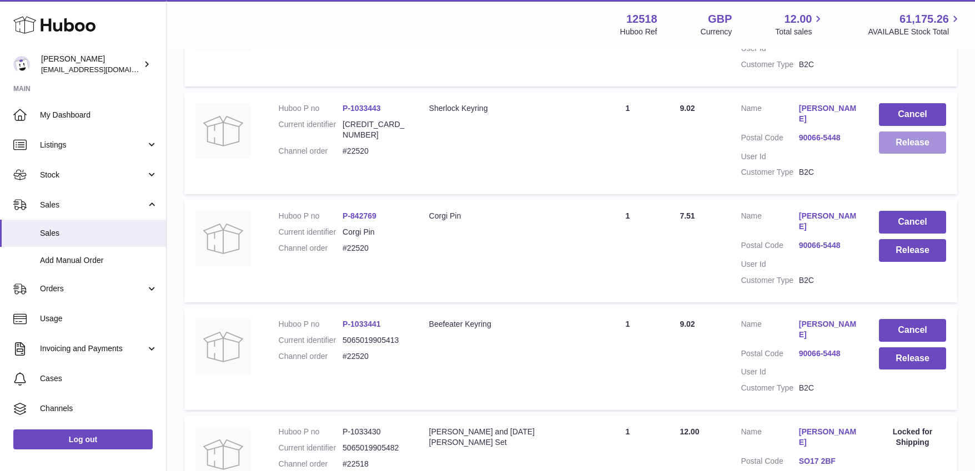
click at [908, 140] on button "Release" at bounding box center [912, 143] width 67 height 23
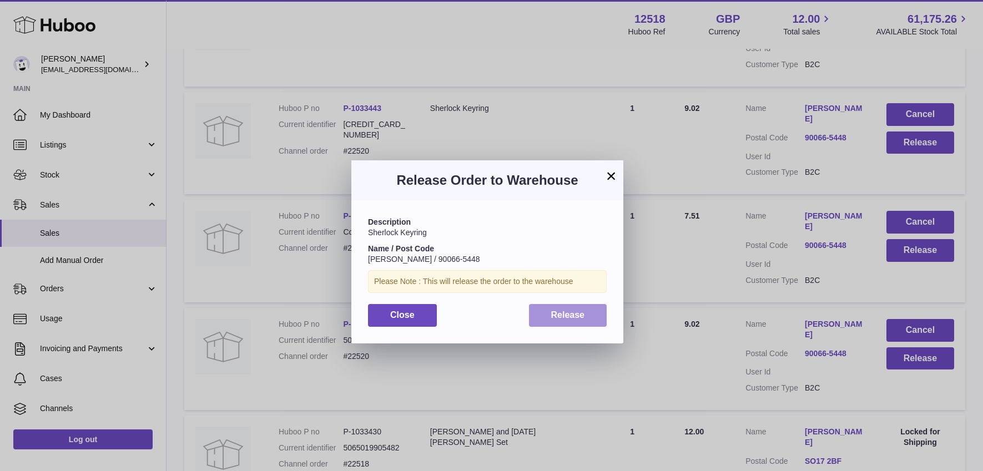
drag, startPoint x: 581, startPoint y: 323, endPoint x: 596, endPoint y: 323, distance: 15.5
click at [581, 323] on button "Release" at bounding box center [568, 315] width 78 height 23
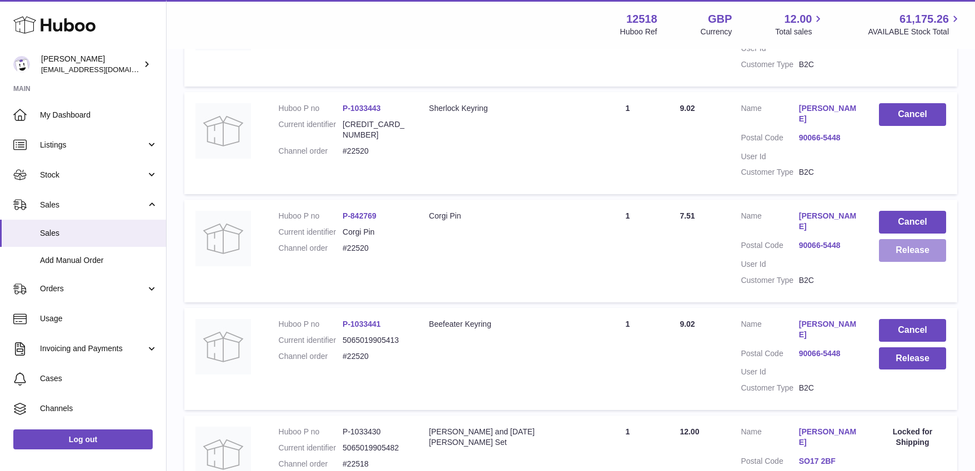
click at [929, 246] on button "Release" at bounding box center [912, 250] width 67 height 23
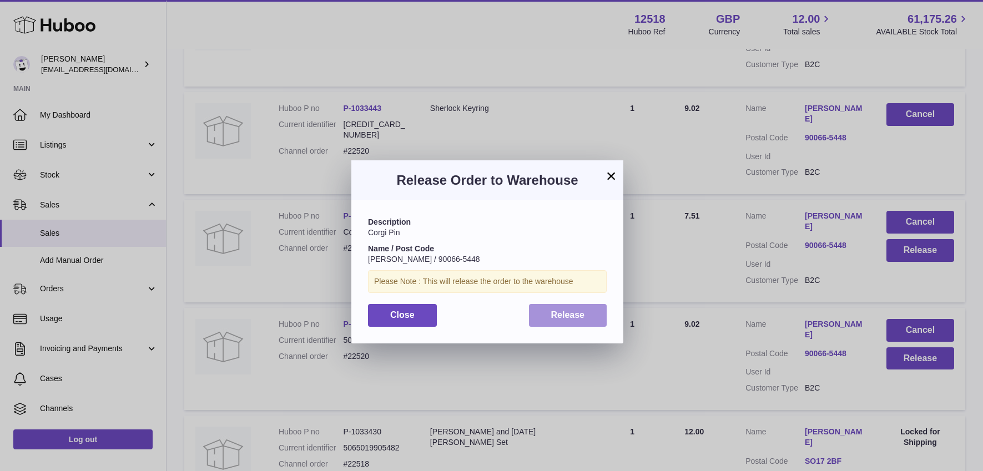
click at [566, 318] on span "Release" at bounding box center [568, 314] width 34 height 9
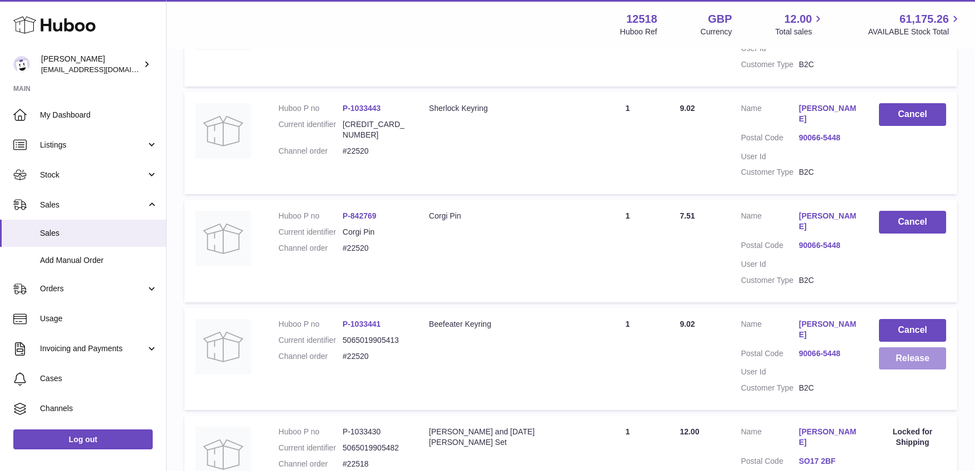
click at [902, 348] on button "Release" at bounding box center [912, 359] width 67 height 23
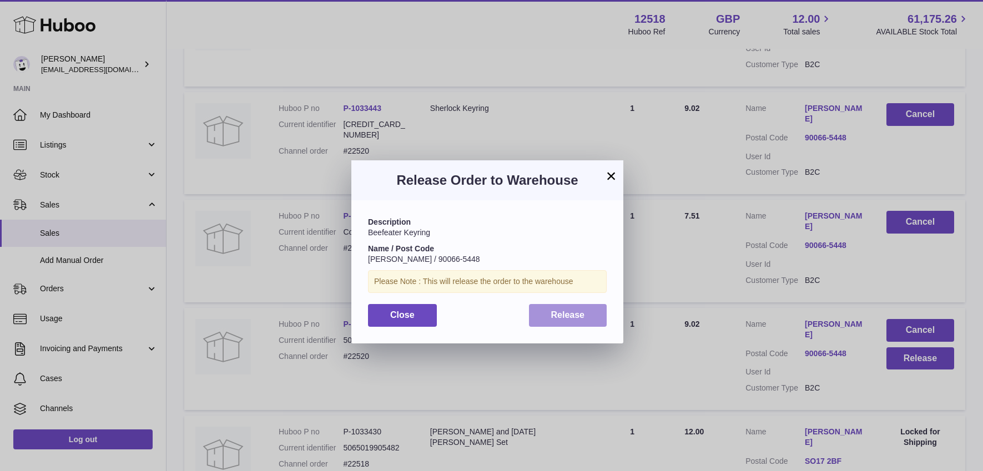
click at [549, 309] on button "Release" at bounding box center [568, 315] width 78 height 23
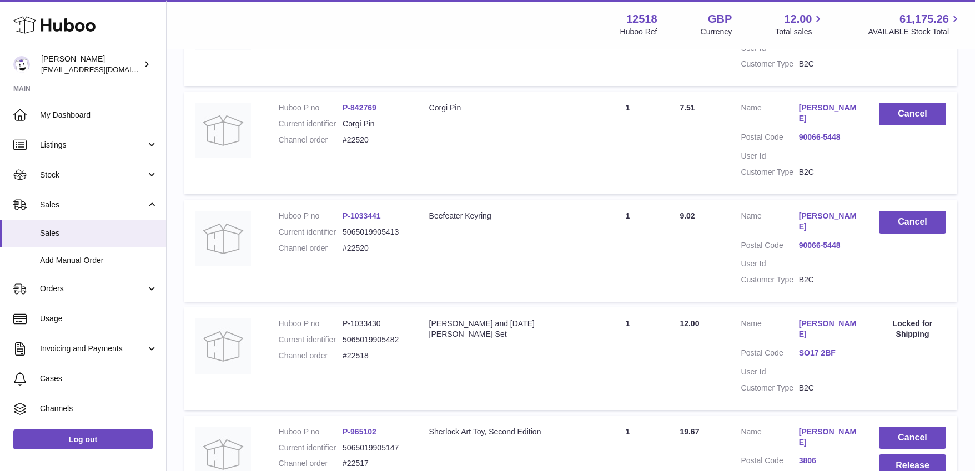
scroll to position [401, 0]
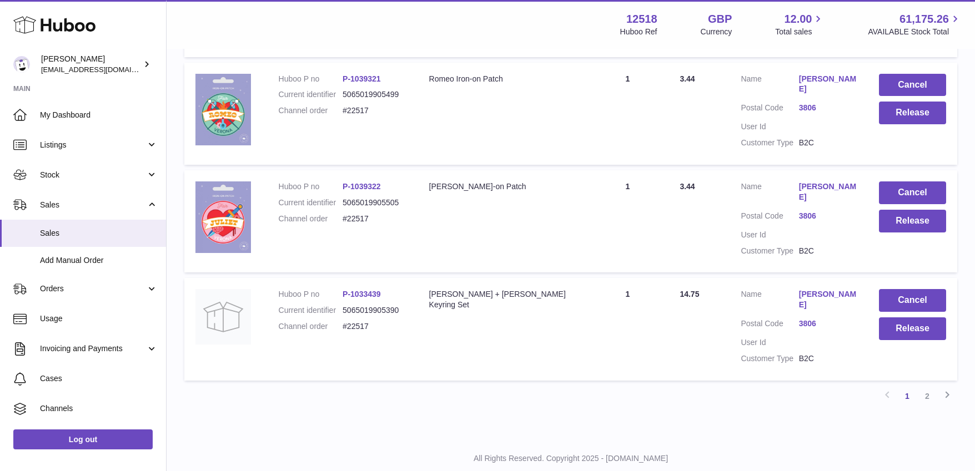
click at [927, 386] on link "2" at bounding box center [927, 396] width 20 height 20
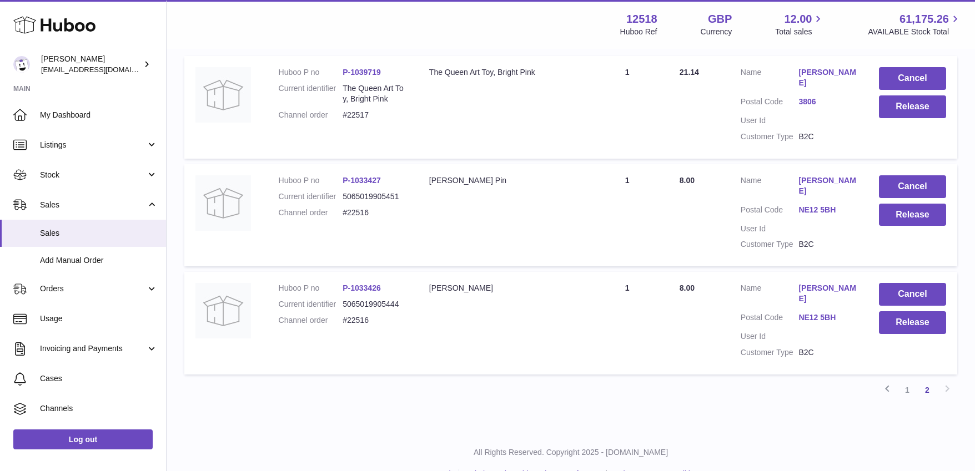
scroll to position [227, 0]
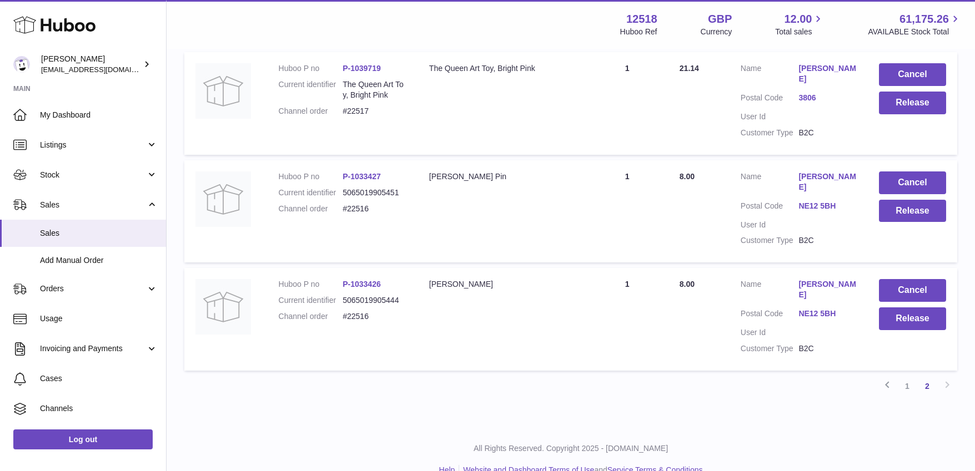
click at [906, 376] on link "1" at bounding box center [907, 386] width 20 height 20
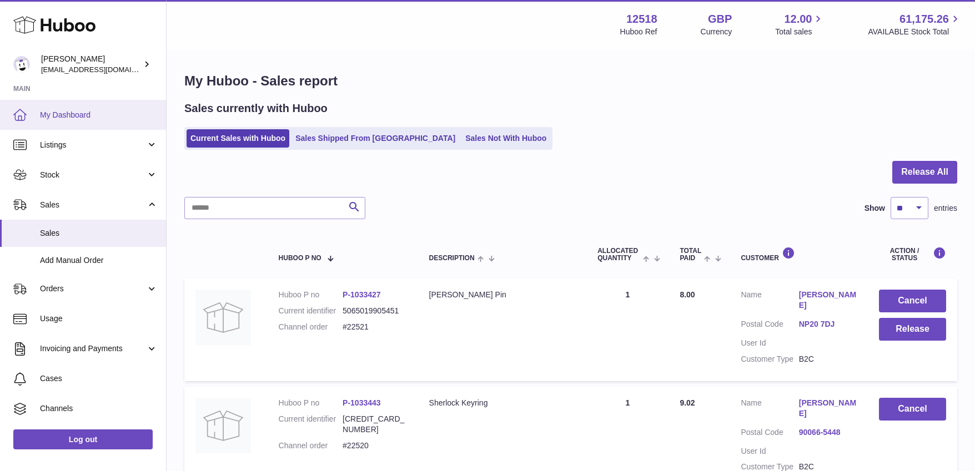
click at [64, 112] on span "My Dashboard" at bounding box center [99, 115] width 118 height 11
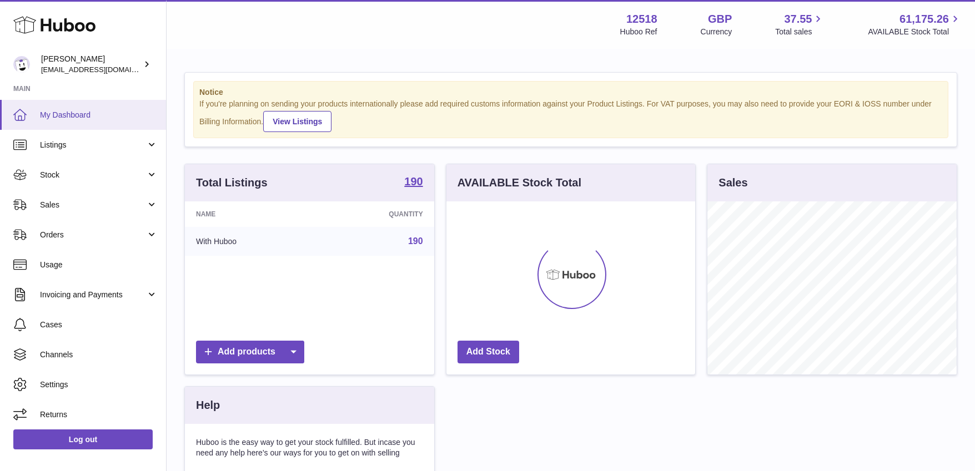
scroll to position [173, 249]
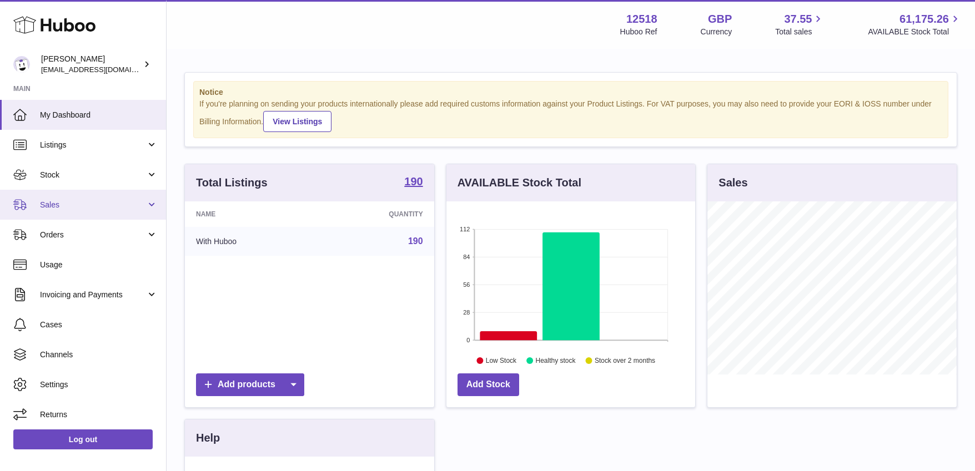
click at [58, 202] on span "Sales" at bounding box center [93, 205] width 106 height 11
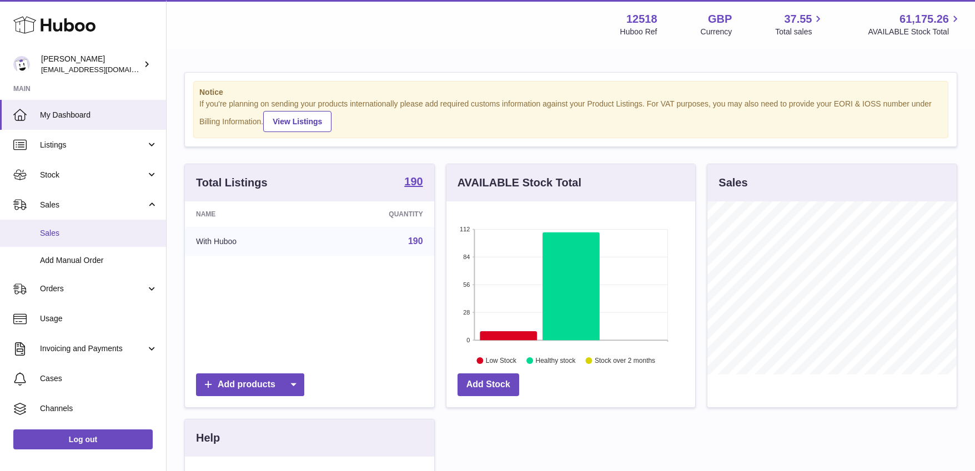
click at [51, 234] on span "Sales" at bounding box center [99, 233] width 118 height 11
